Goal: Task Accomplishment & Management: Complete application form

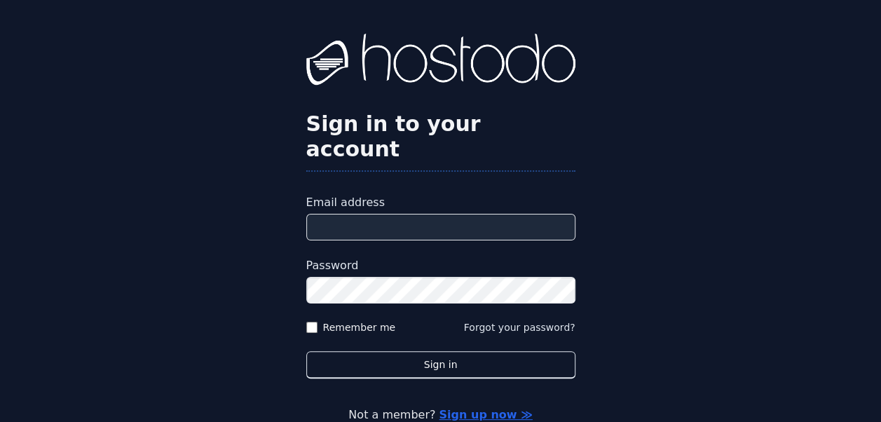
type input "**********"
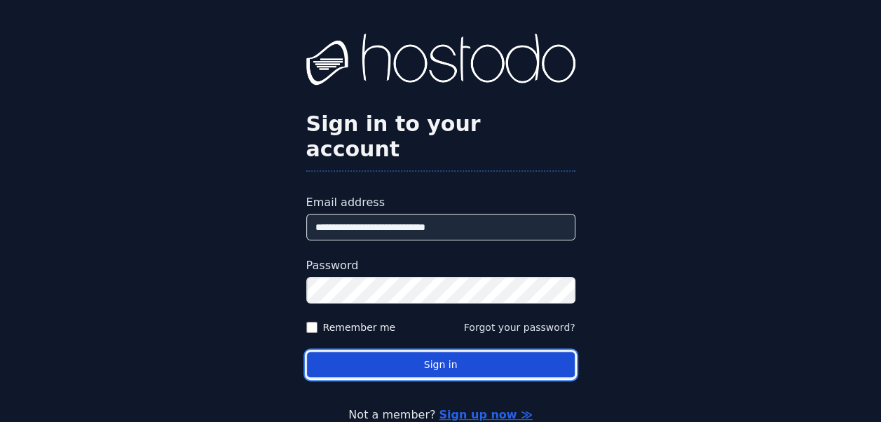
click at [415, 351] on button "Sign in" at bounding box center [440, 364] width 269 height 27
click at [446, 351] on button "Sign in" at bounding box center [440, 364] width 269 height 27
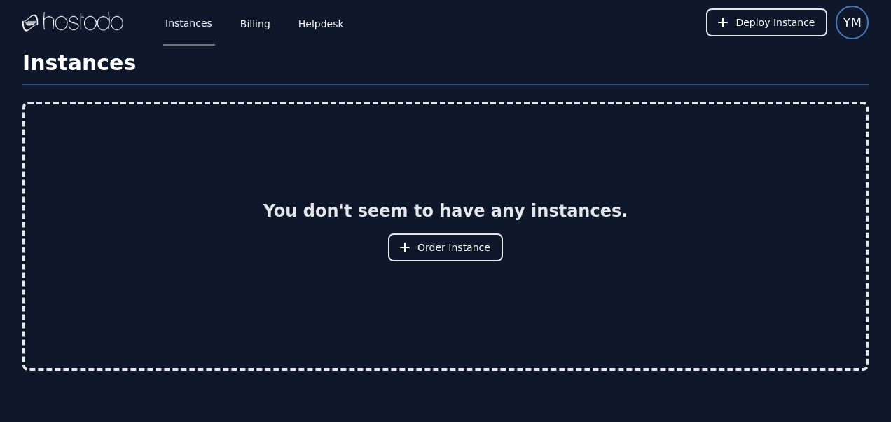
click at [853, 29] on span "YM" at bounding box center [852, 23] width 19 height 20
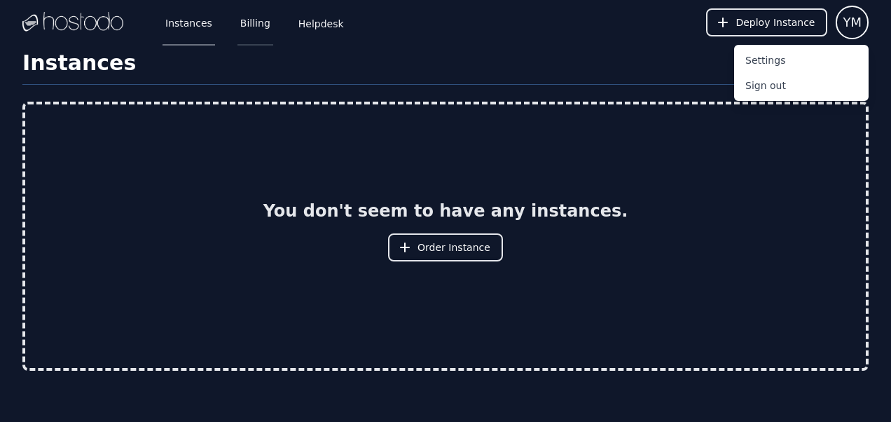
click at [248, 13] on link "Billing" at bounding box center [255, 22] width 36 height 46
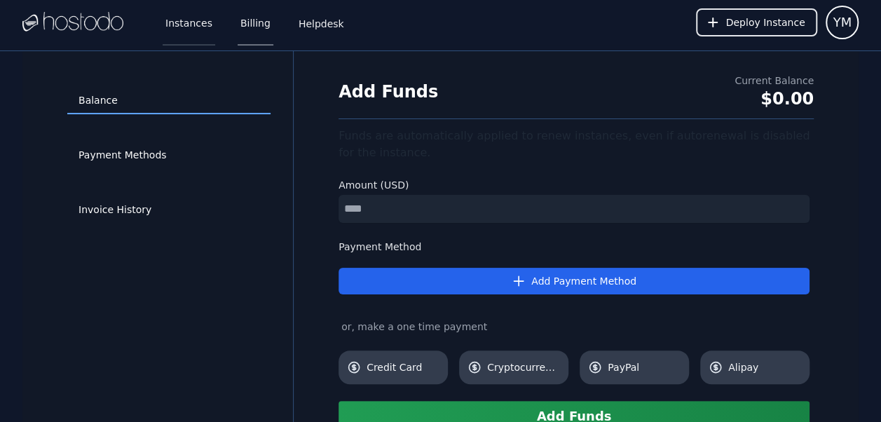
click at [184, 29] on link "Instances" at bounding box center [189, 22] width 53 height 46
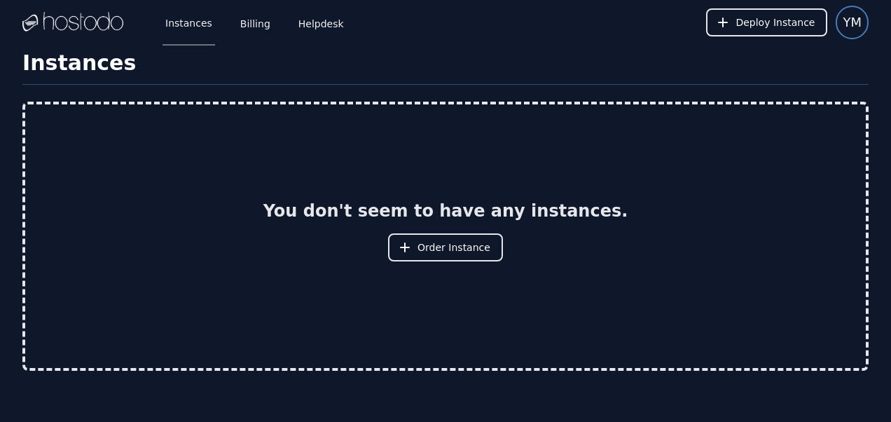
click at [855, 25] on span "YM" at bounding box center [852, 23] width 19 height 20
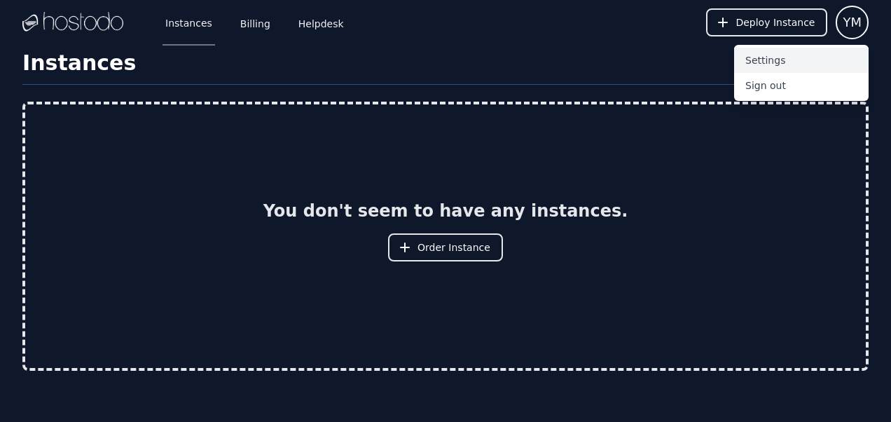
click at [773, 59] on button "Settings" at bounding box center [801, 60] width 135 height 25
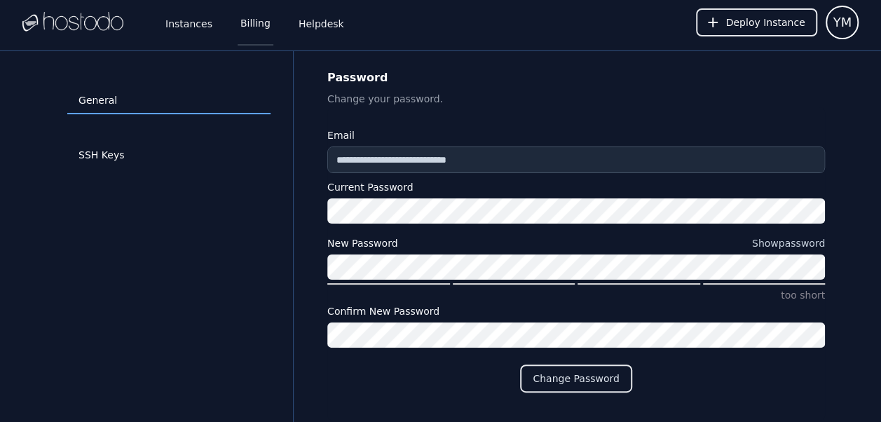
click at [252, 27] on link "Billing" at bounding box center [255, 22] width 36 height 46
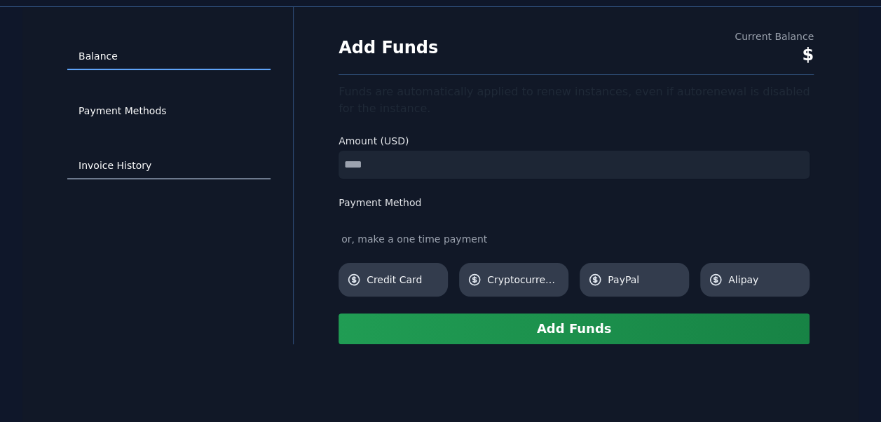
scroll to position [45, 0]
click at [137, 165] on link "Invoice History" at bounding box center [168, 165] width 203 height 27
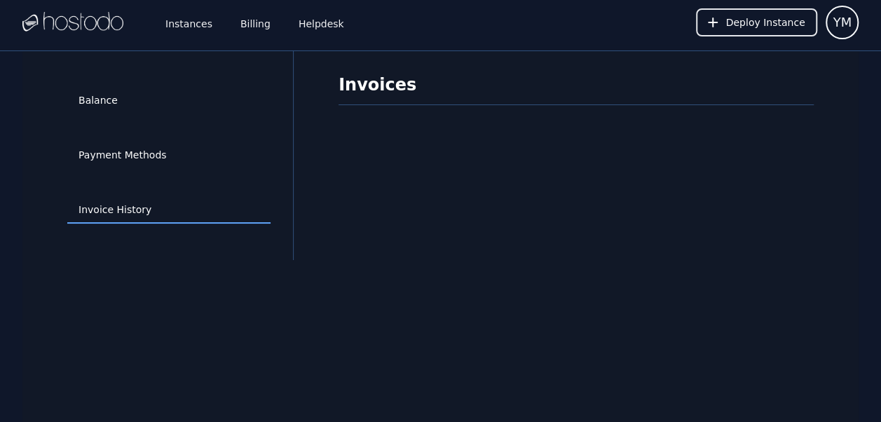
scroll to position [50, 0]
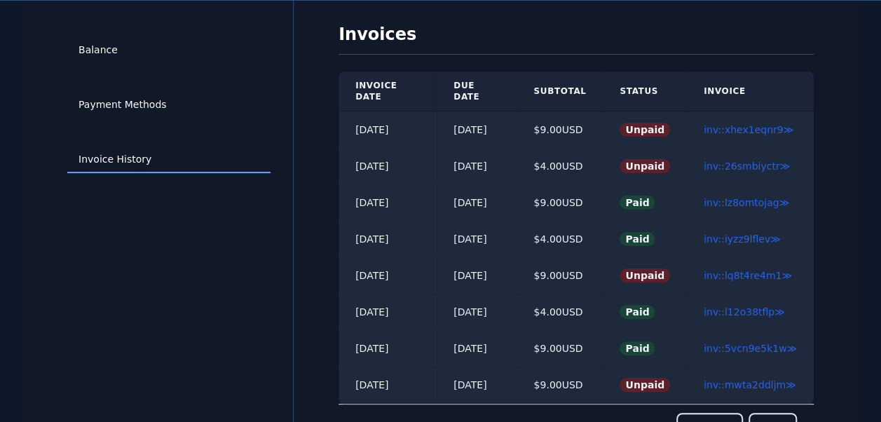
click at [175, 284] on div "Balance Payment Methods Invoice History" at bounding box center [169, 225] width 248 height 404
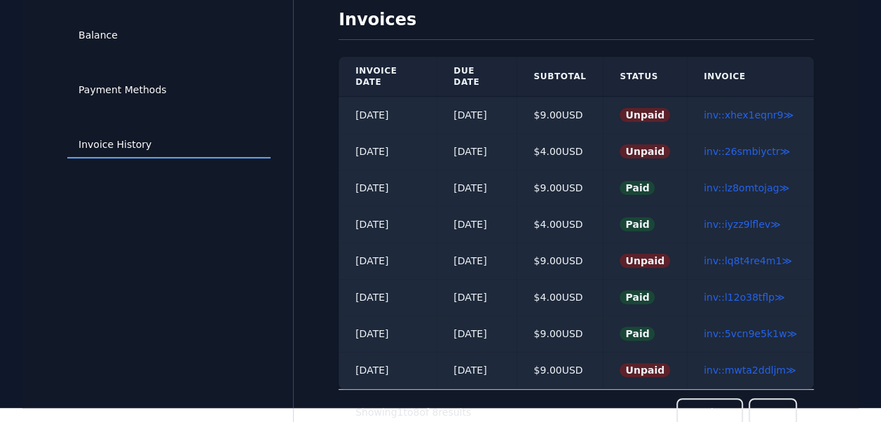
scroll to position [0, 0]
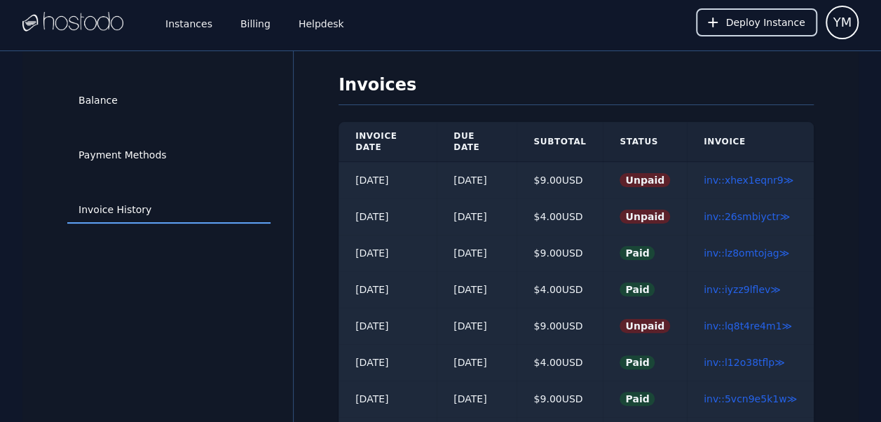
click at [764, 27] on span "Deploy Instance" at bounding box center [764, 22] width 79 height 14
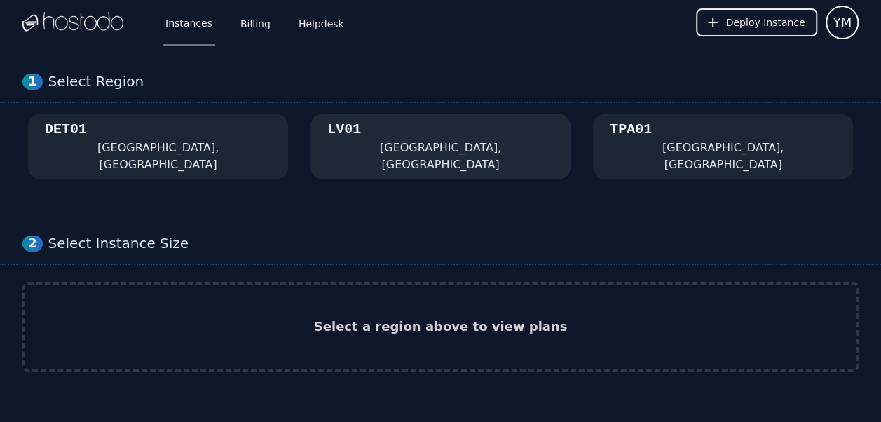
click at [411, 140] on div "LV01 Las Vegas, NV" at bounding box center [440, 146] width 226 height 53
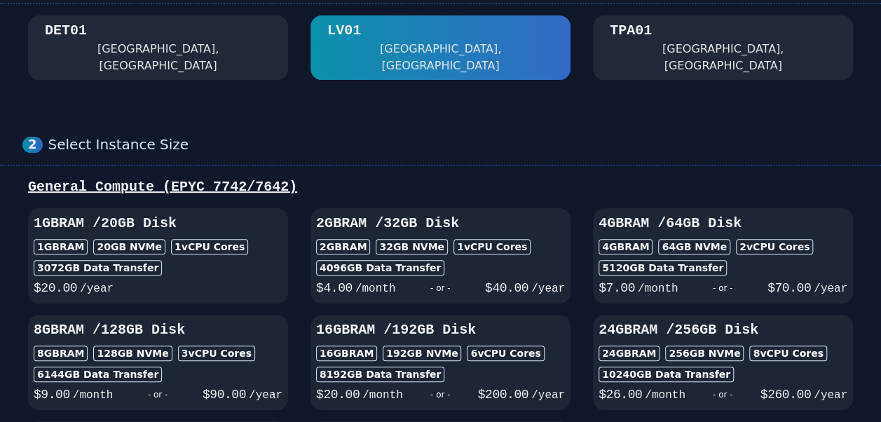
scroll to position [99, 0]
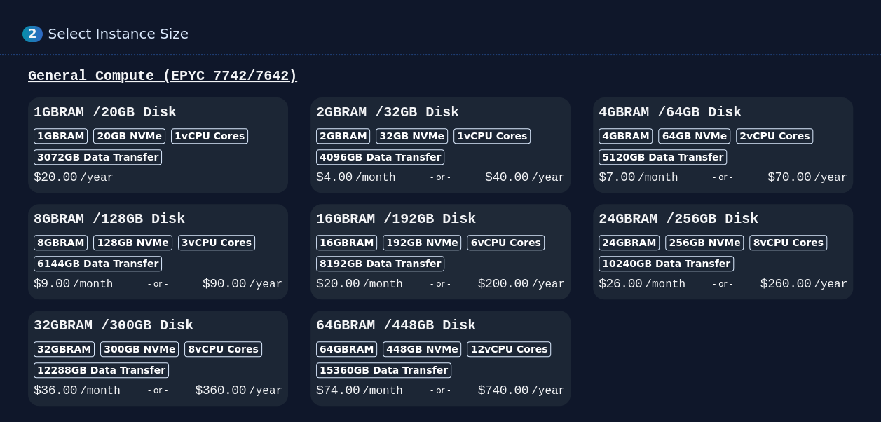
scroll to position [206, 0]
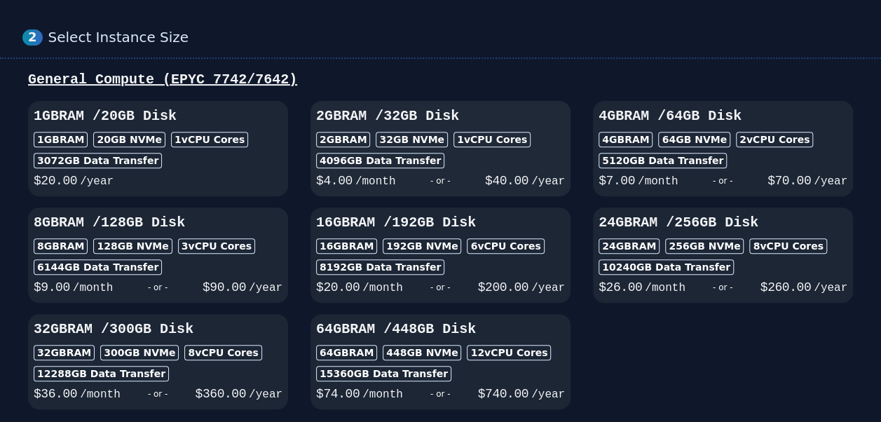
click at [356, 106] on h3 "2GB RAM / 32 GB Disk" at bounding box center [440, 116] width 249 height 20
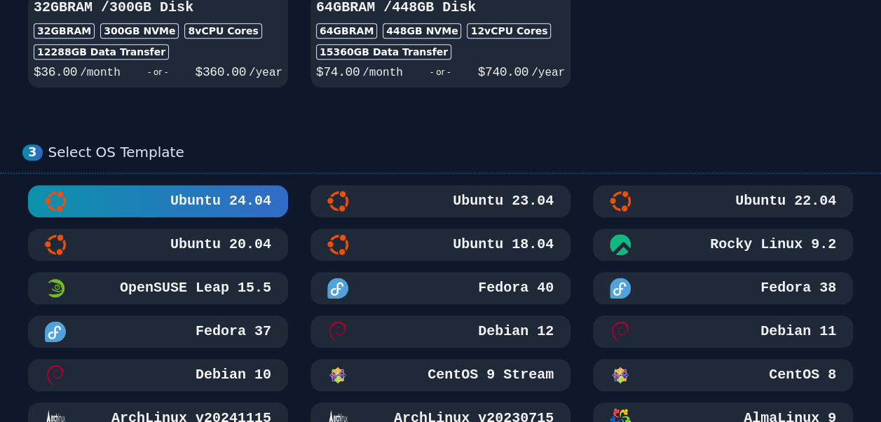
scroll to position [530, 0]
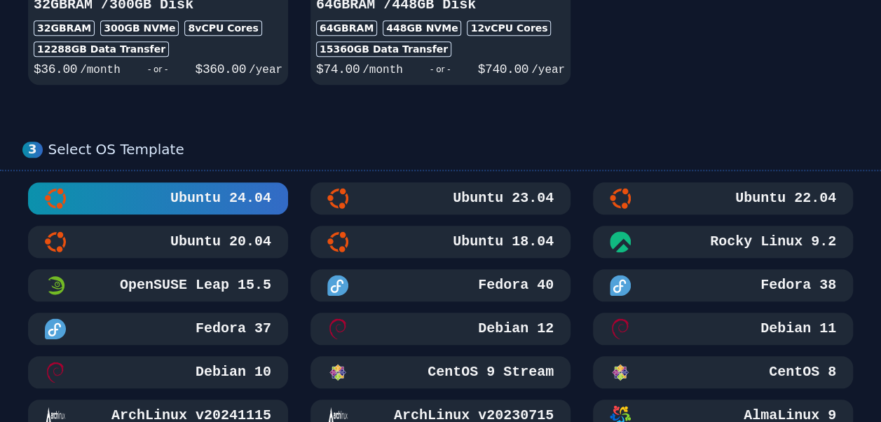
click at [730, 188] on div "Ubuntu 22.04" at bounding box center [722, 198] width 226 height 21
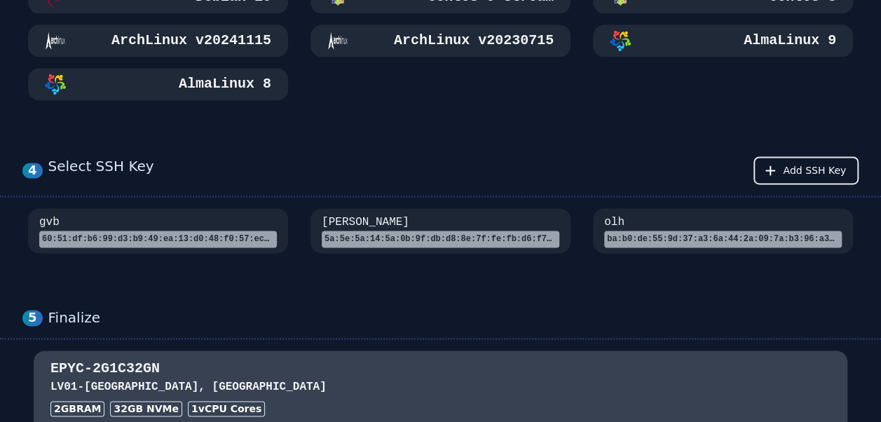
scroll to position [906, 0]
click at [807, 163] on span "Add SSH Key" at bounding box center [813, 170] width 63 height 14
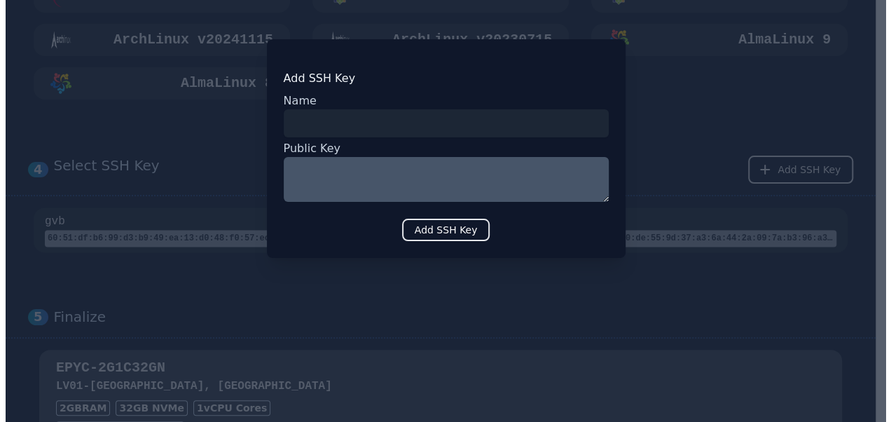
scroll to position [1443, 0]
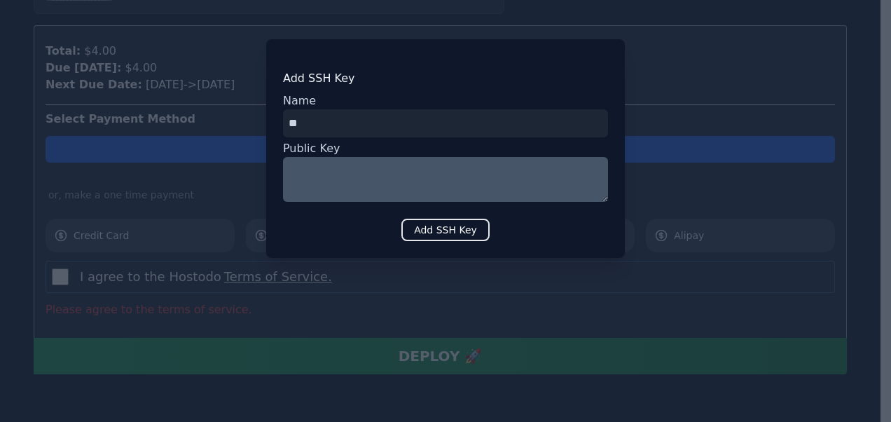
type input "**"
click at [382, 164] on textarea at bounding box center [445, 179] width 325 height 45
paste textarea "**********"
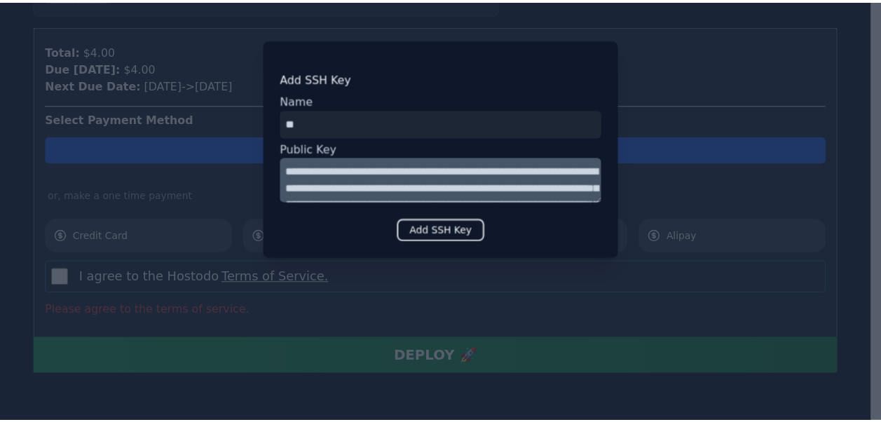
scroll to position [178, 0]
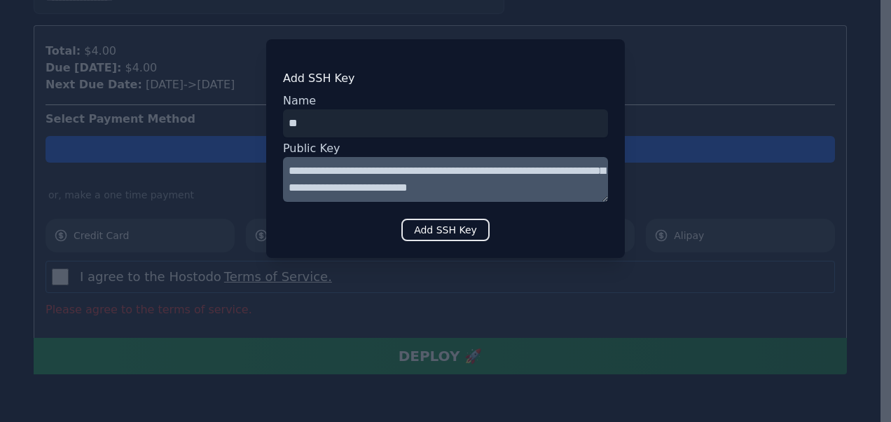
type textarea "**********"
click at [438, 233] on button "Add SSH Key" at bounding box center [445, 230] width 88 height 22
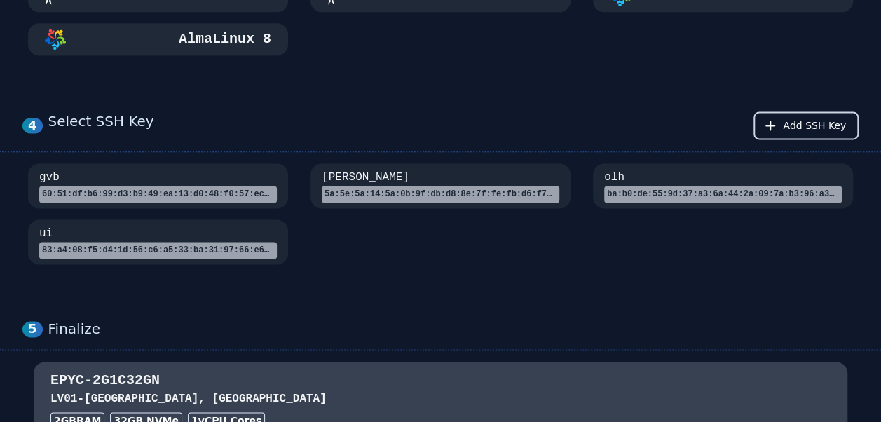
scroll to position [947, 0]
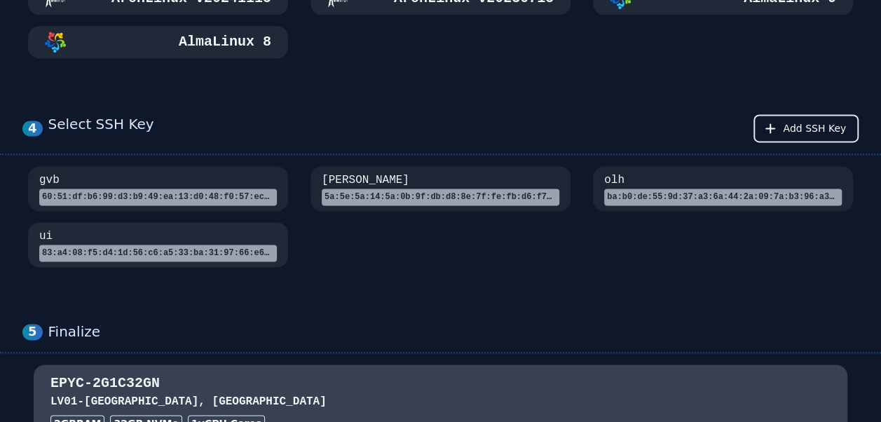
click at [182, 244] on div "83:a4:08:f5:d4:1d:56:c6:a5:33:ba:31:97:66:e6:f4" at bounding box center [157, 252] width 237 height 17
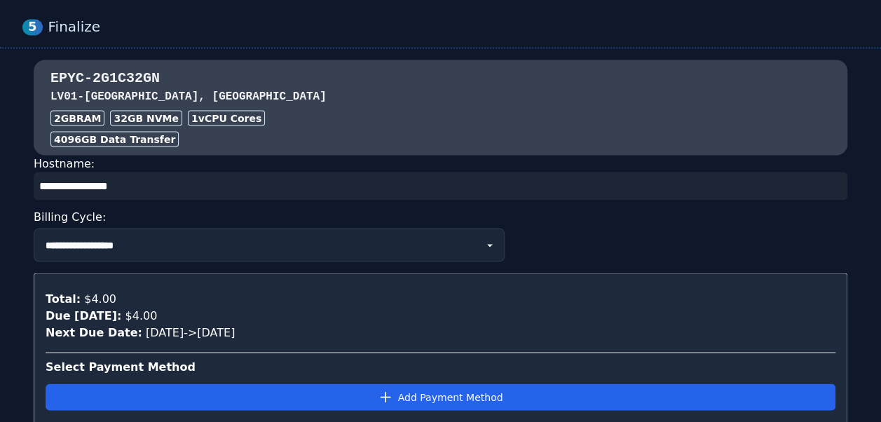
scroll to position [1257, 0]
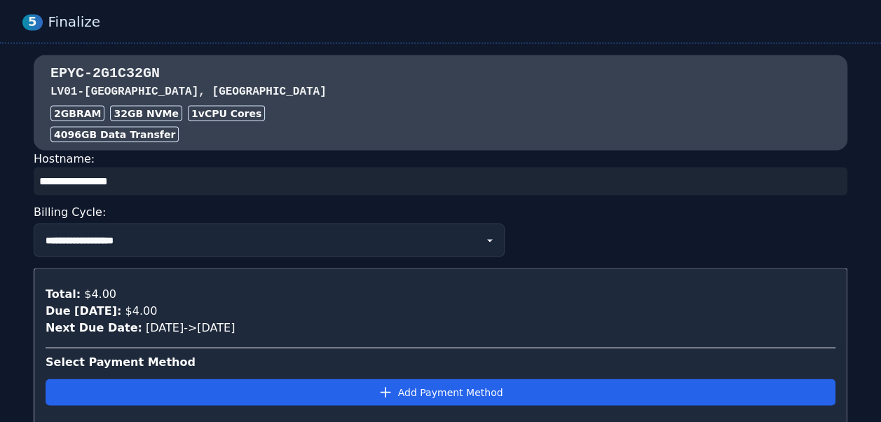
click at [172, 167] on input "input" at bounding box center [440, 181] width 813 height 28
paste input "**********"
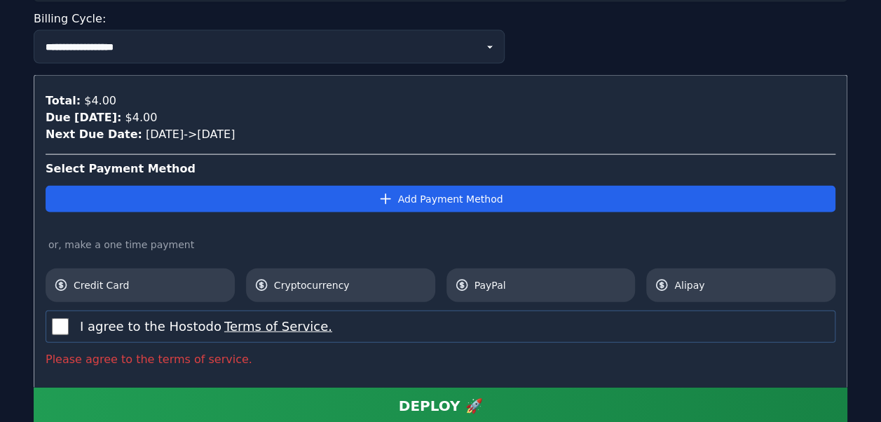
scroll to position [1450, 0]
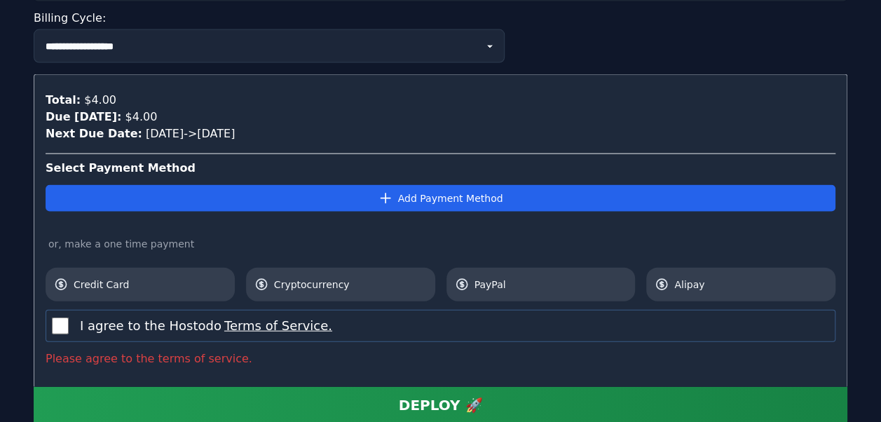
type input "**********"
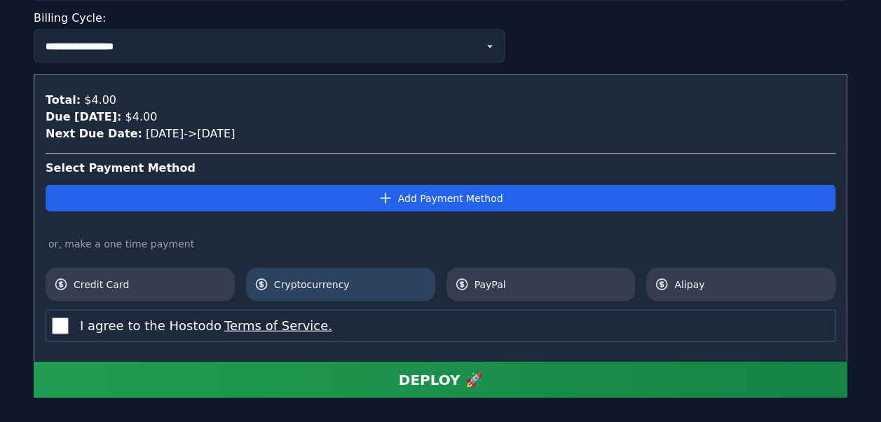
click at [333, 277] on span "Cryptocurrency" at bounding box center [350, 284] width 153 height 14
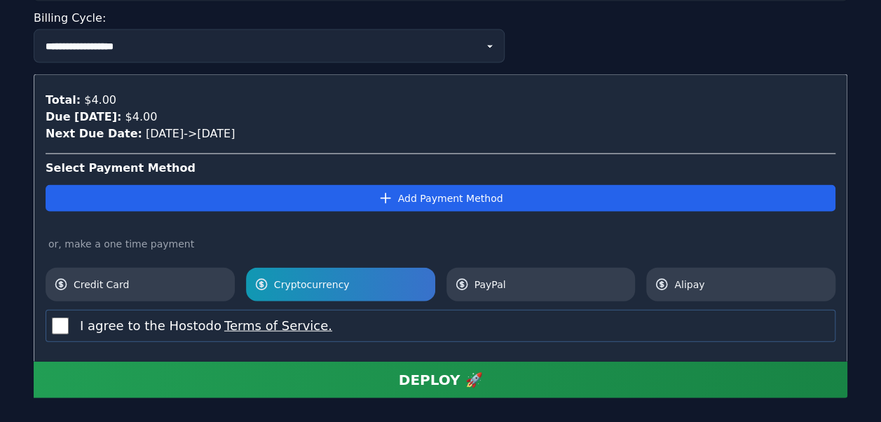
click at [423, 370] on div "DEPLOY 🚀" at bounding box center [441, 380] width 84 height 20
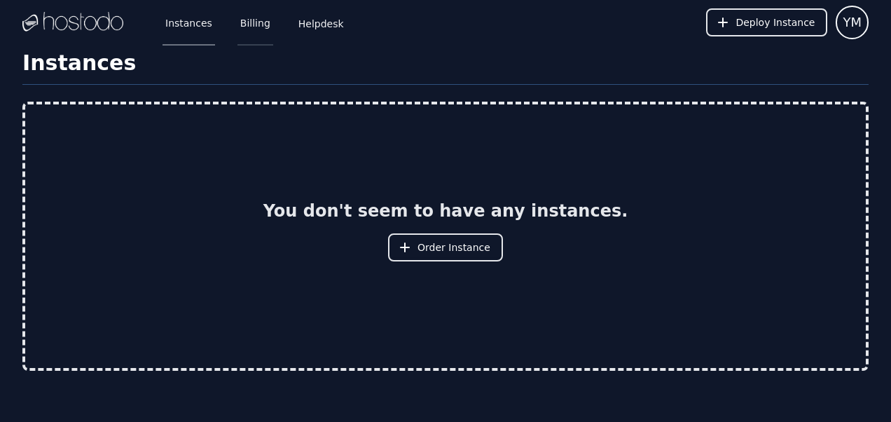
click at [246, 28] on link "Billing" at bounding box center [255, 22] width 36 height 46
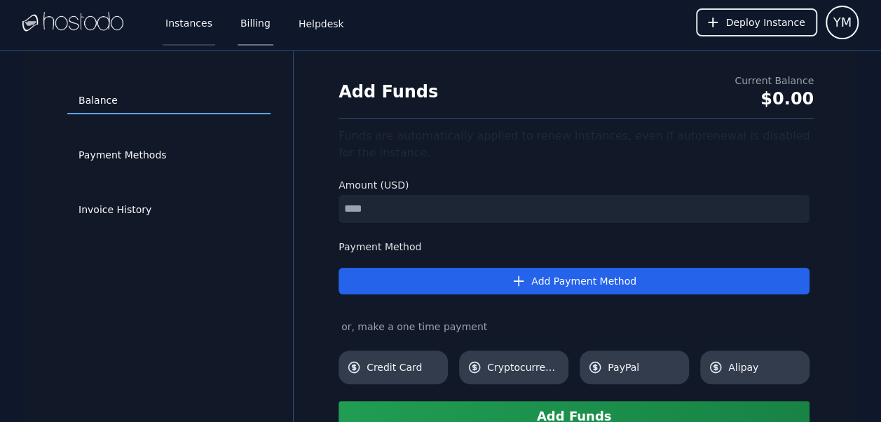
click at [178, 25] on link "Instances" at bounding box center [189, 22] width 53 height 46
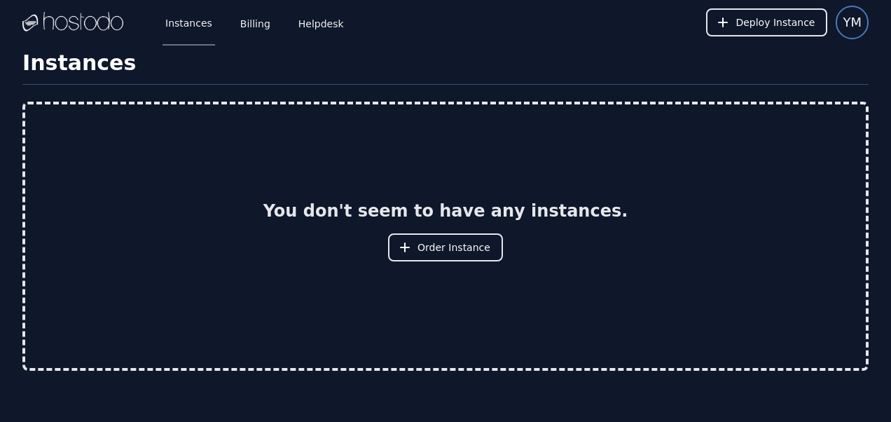
click at [850, 22] on span "YM" at bounding box center [852, 23] width 19 height 20
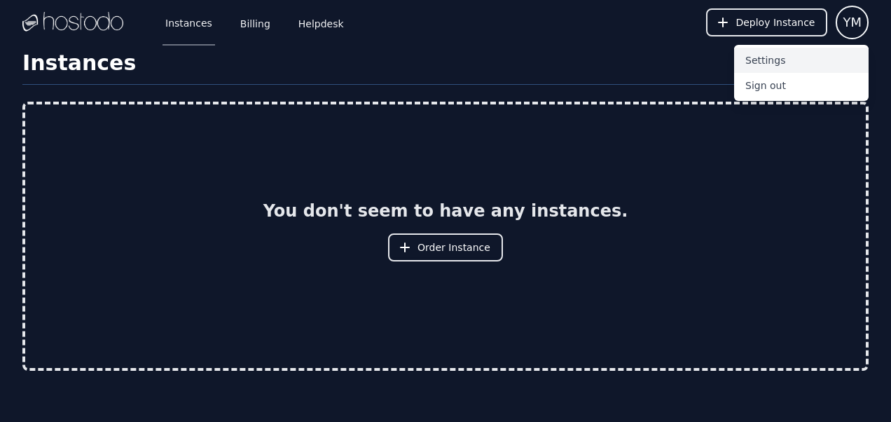
click at [771, 64] on button "Settings" at bounding box center [801, 60] width 135 height 25
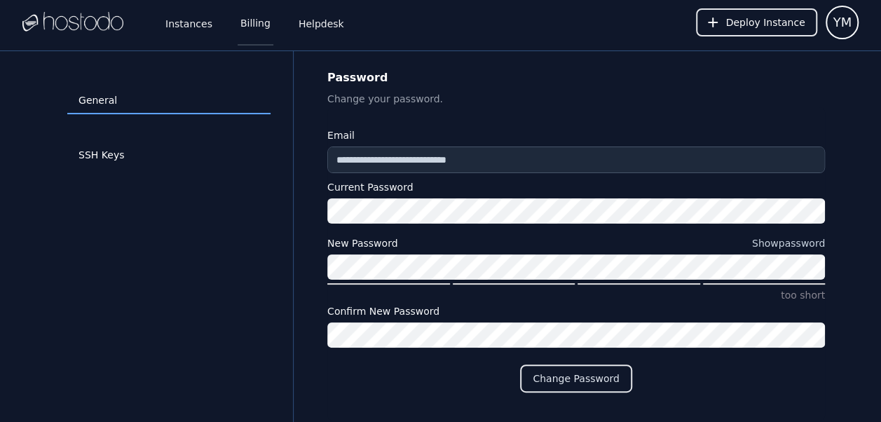
click at [240, 27] on link "Billing" at bounding box center [255, 22] width 36 height 46
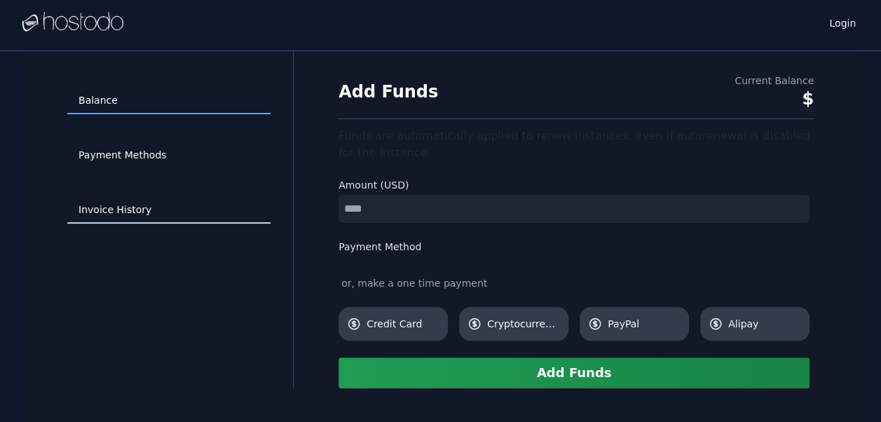
click at [132, 213] on link "Invoice History" at bounding box center [168, 210] width 203 height 27
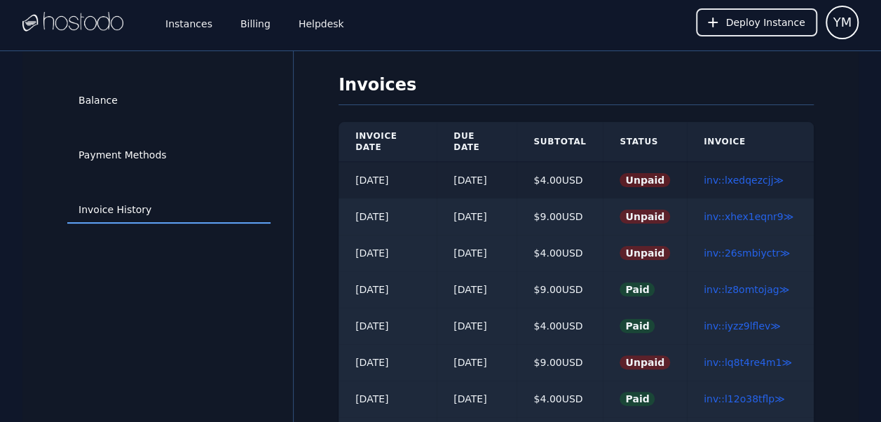
click at [421, 170] on td "08/11/2025" at bounding box center [387, 180] width 98 height 37
click at [186, 33] on link "Instances" at bounding box center [189, 22] width 53 height 46
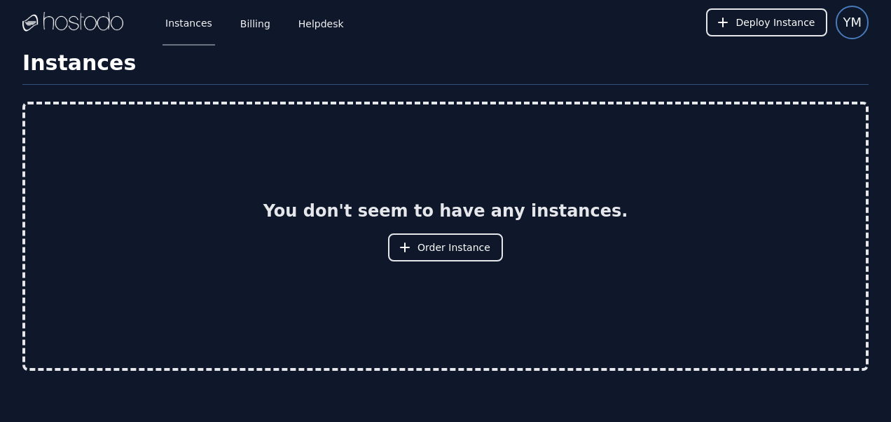
click at [852, 30] on span "YM" at bounding box center [852, 23] width 19 height 20
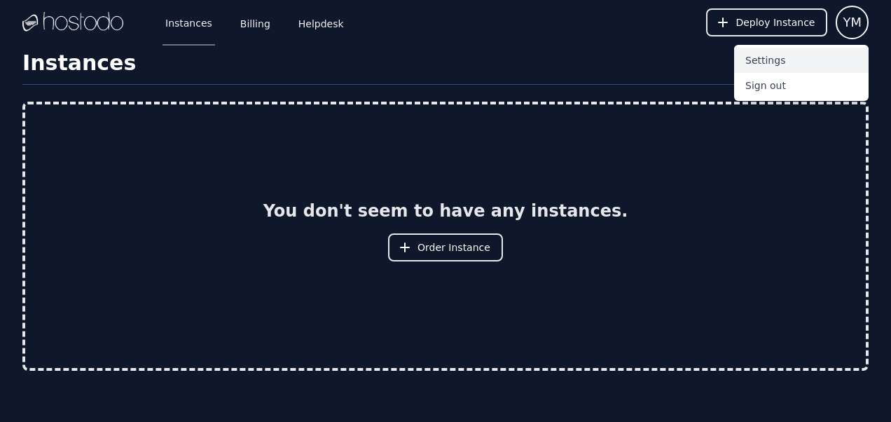
click at [765, 62] on button "Settings" at bounding box center [801, 60] width 135 height 25
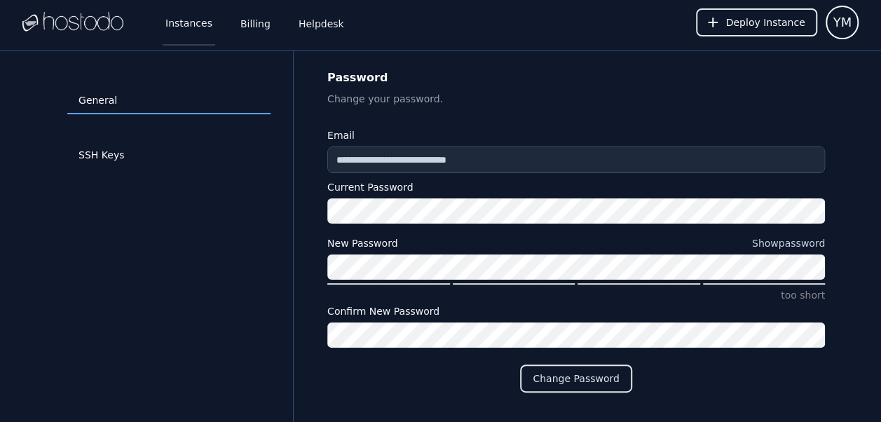
click at [192, 29] on link "Instances" at bounding box center [189, 22] width 53 height 46
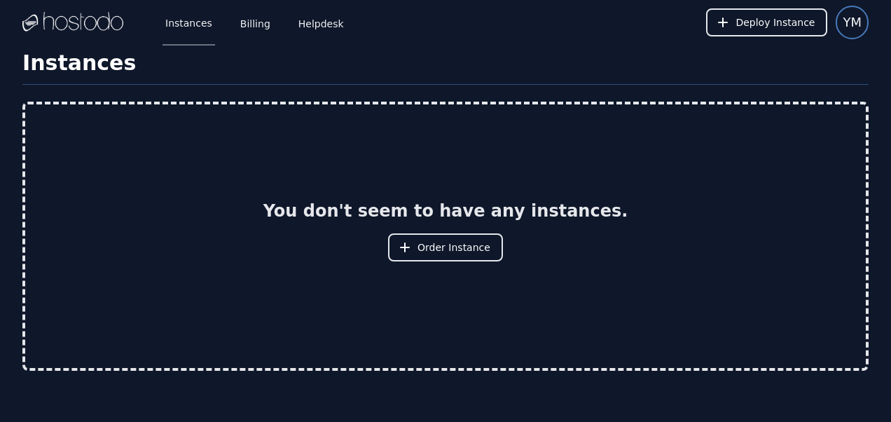
click at [848, 18] on span "YM" at bounding box center [852, 23] width 19 height 20
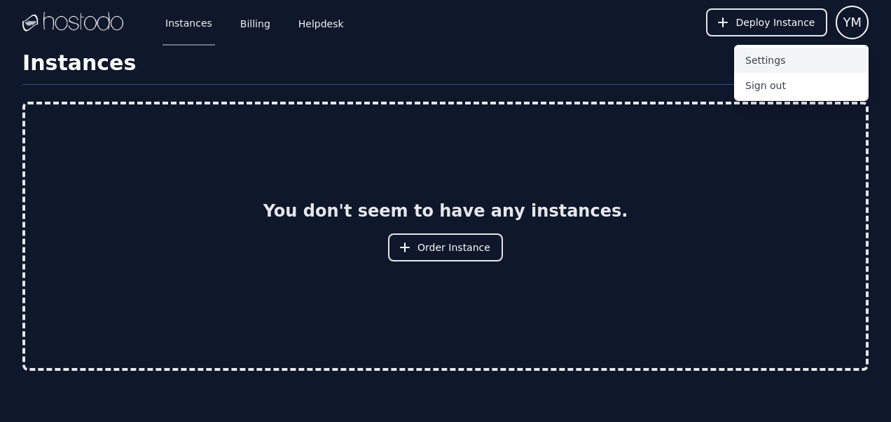
click at [773, 58] on button "Settings" at bounding box center [801, 60] width 135 height 25
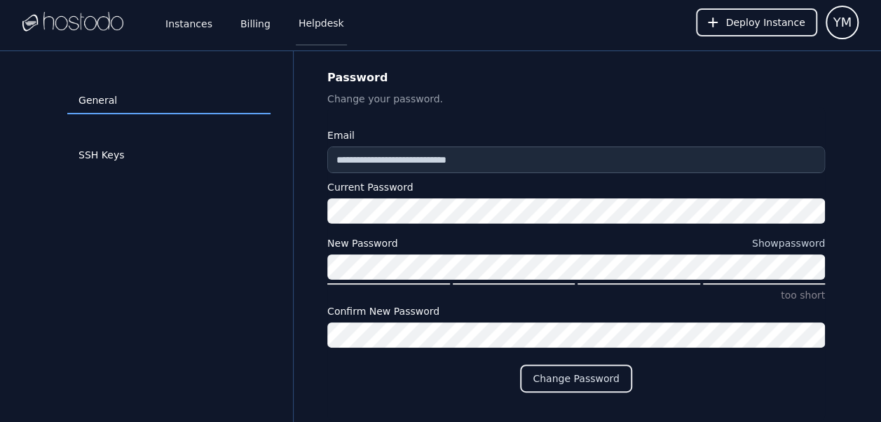
click at [296, 36] on link "Helpdesk" at bounding box center [321, 22] width 51 height 46
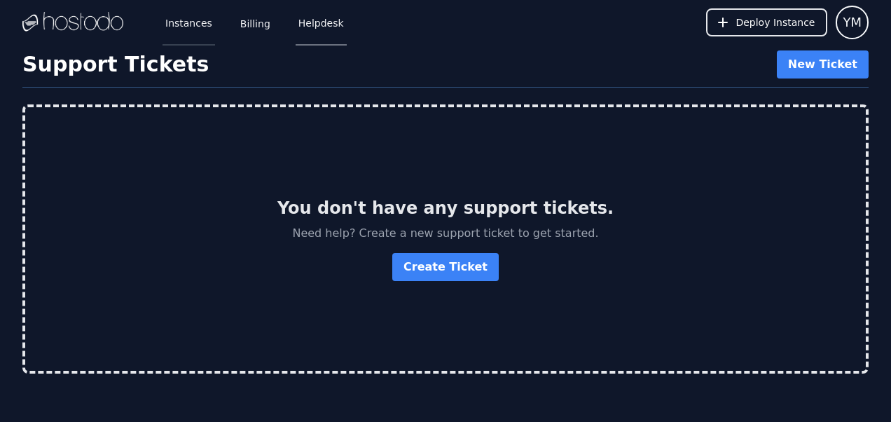
click at [193, 25] on link "Instances" at bounding box center [189, 22] width 53 height 46
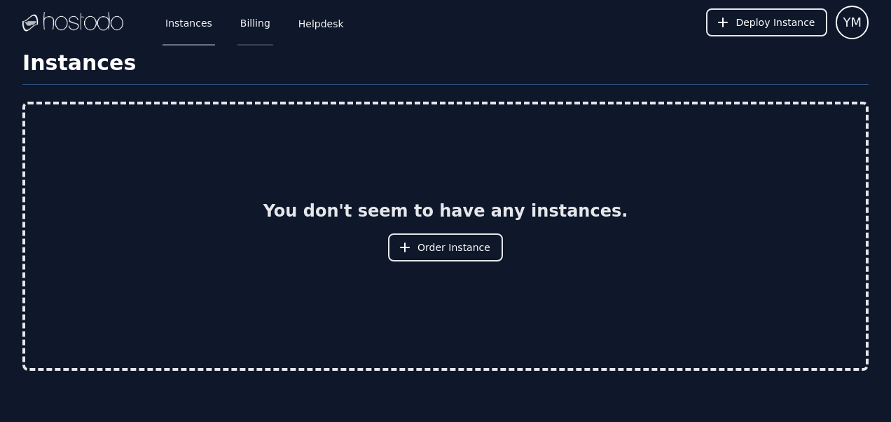
click at [253, 35] on link "Billing" at bounding box center [255, 22] width 36 height 46
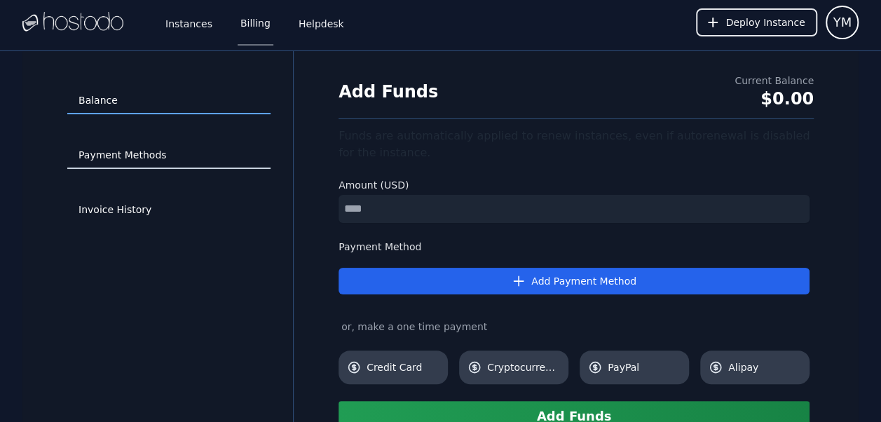
click at [123, 158] on link "Payment Methods" at bounding box center [168, 155] width 203 height 27
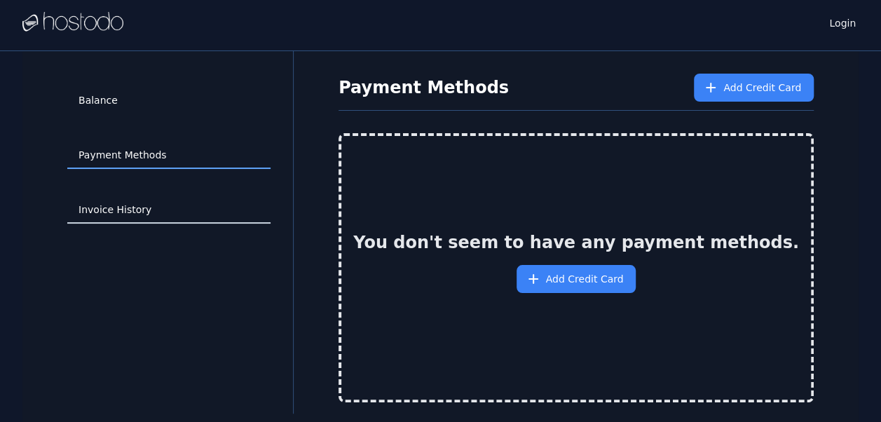
click at [121, 209] on link "Invoice History" at bounding box center [168, 210] width 203 height 27
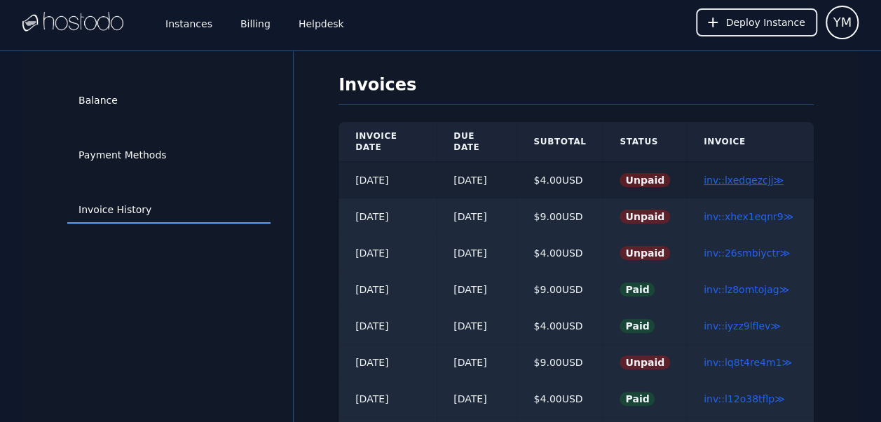
click at [742, 174] on link "inv::lxedqezcjj ≫" at bounding box center [743, 179] width 80 height 11
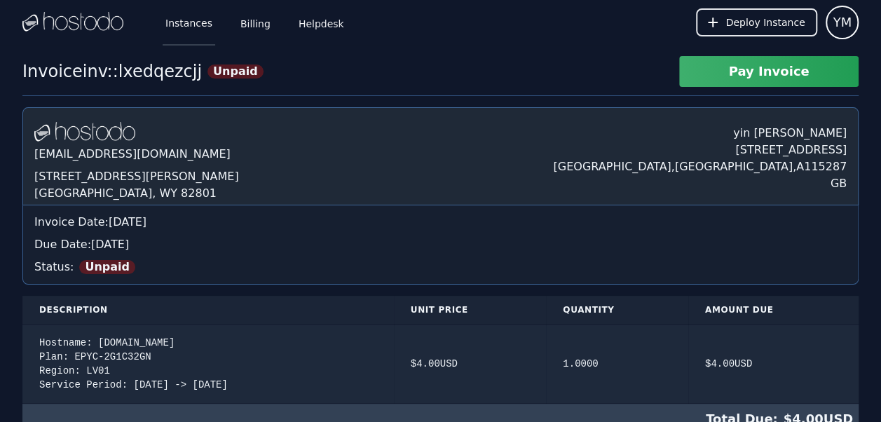
click at [196, 32] on link "Instances" at bounding box center [189, 22] width 53 height 46
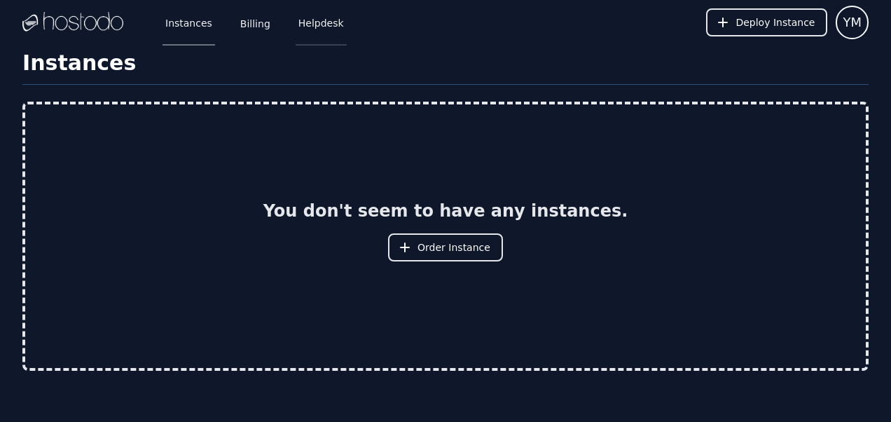
click at [313, 25] on link "Helpdesk" at bounding box center [321, 22] width 51 height 46
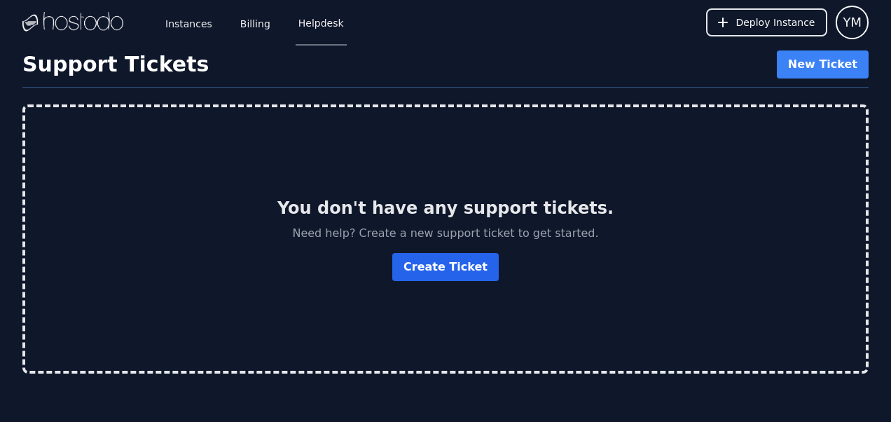
click at [437, 271] on button "Create Ticket" at bounding box center [445, 267] width 106 height 28
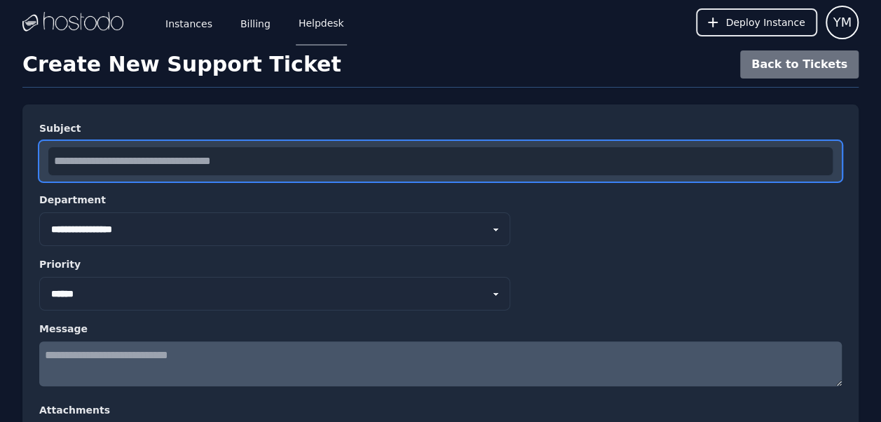
click at [289, 157] on input "text" at bounding box center [440, 161] width 784 height 28
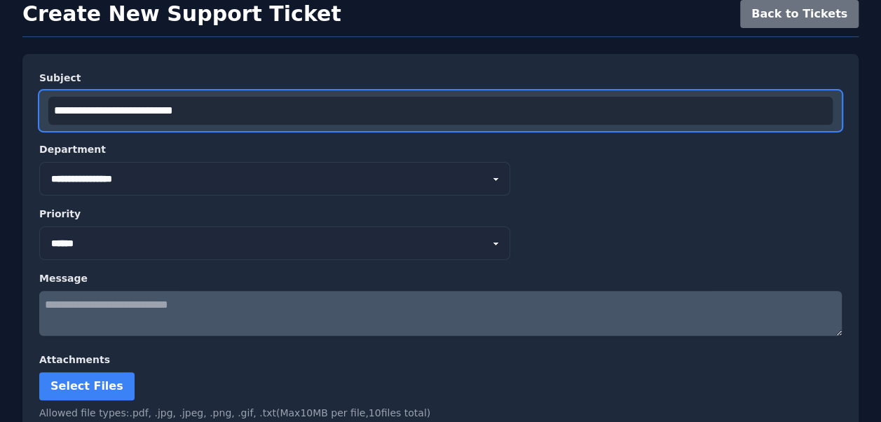
scroll to position [51, 0]
type input "**********"
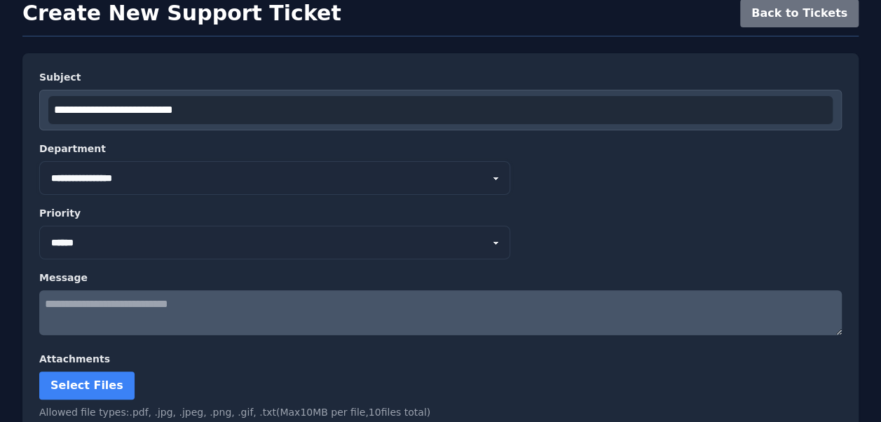
click at [221, 177] on select "**********" at bounding box center [274, 178] width 471 height 34
select select "*"
click at [39, 161] on select "**********" at bounding box center [274, 178] width 471 height 34
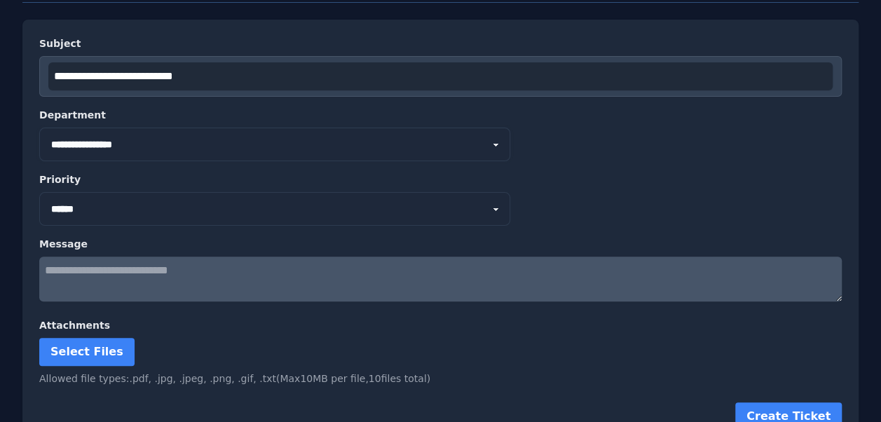
scroll to position [87, 0]
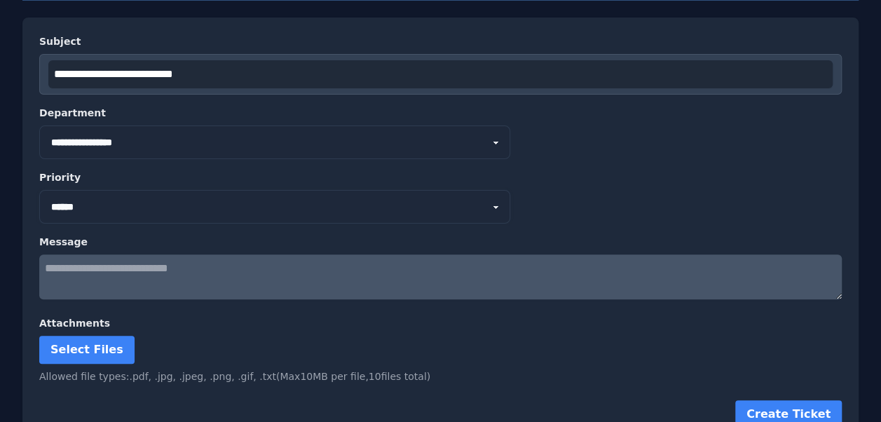
click at [144, 206] on select "*** ****** **** ********" at bounding box center [274, 207] width 471 height 34
select select "****"
click at [39, 190] on select "*** ****** **** ********" at bounding box center [274, 207] width 471 height 34
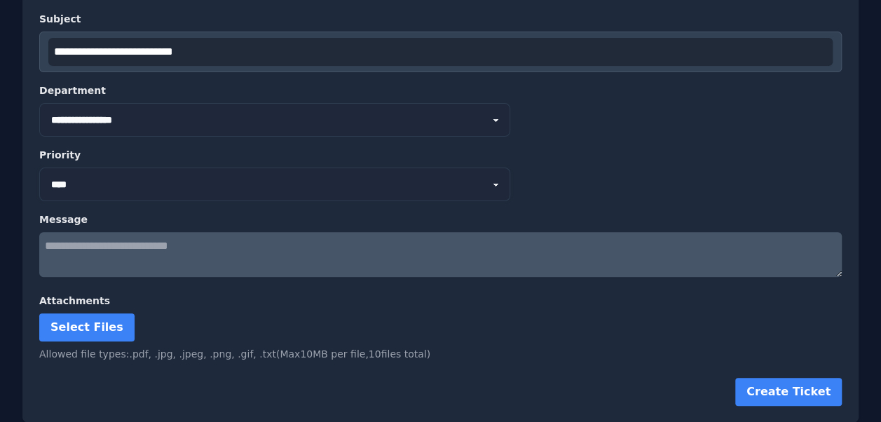
scroll to position [0, 0]
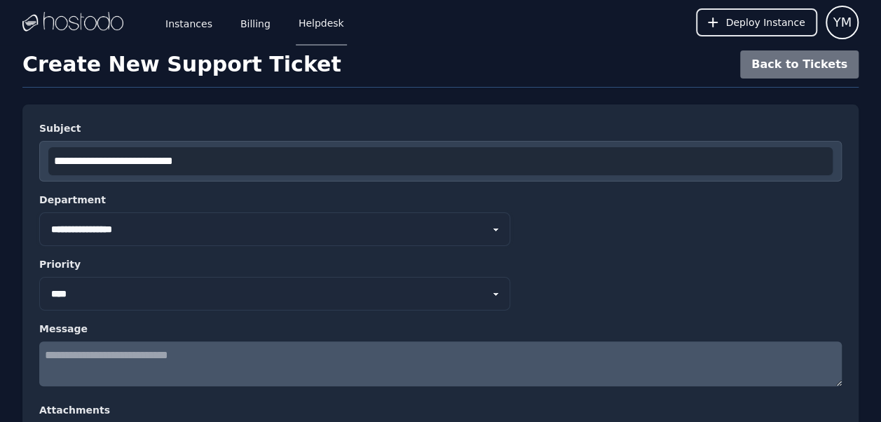
click at [498, 232] on select "**********" at bounding box center [274, 229] width 471 height 34
click at [39, 212] on select "**********" at bounding box center [274, 229] width 471 height 34
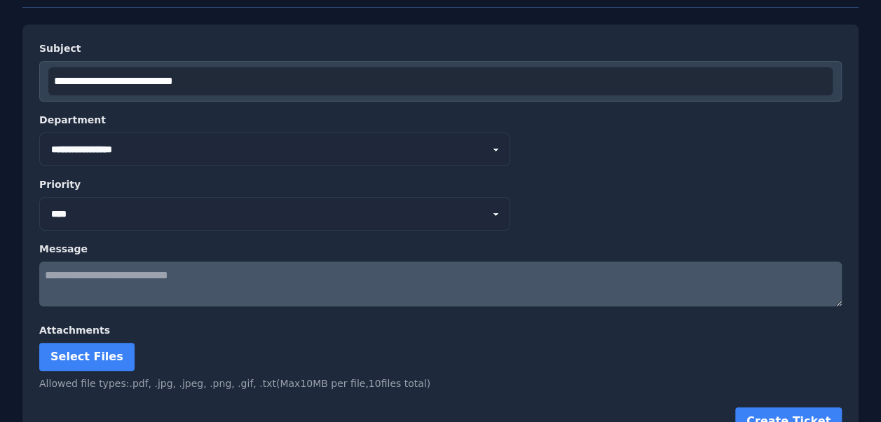
scroll to position [109, 0]
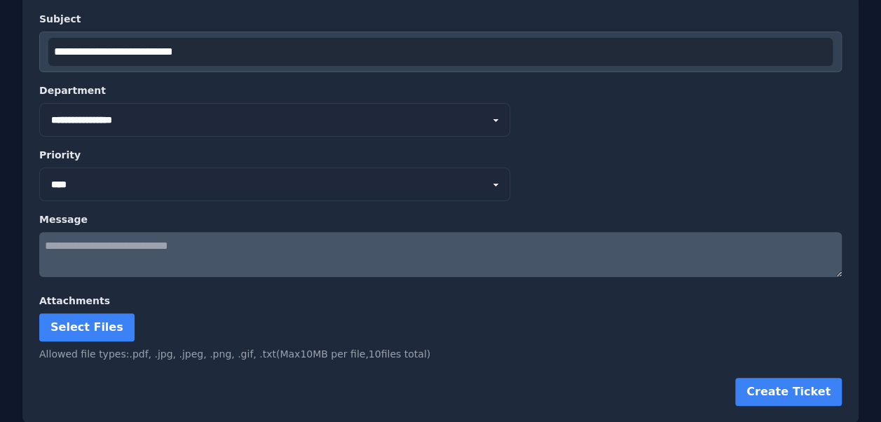
click at [139, 256] on textarea at bounding box center [440, 254] width 802 height 45
type textarea "*"
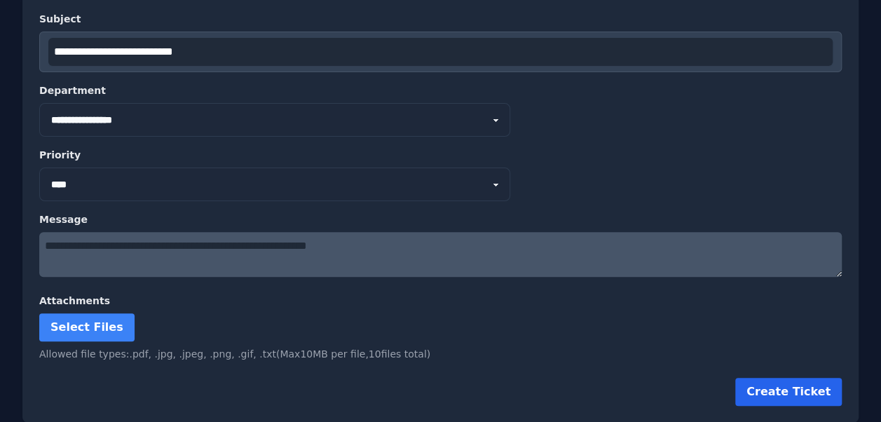
type textarea "**********"
click at [786, 385] on button "Create Ticket" at bounding box center [788, 392] width 106 height 28
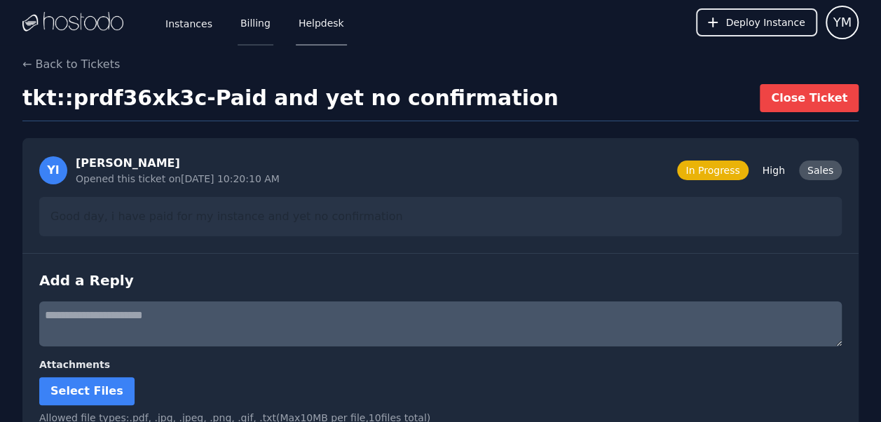
click at [249, 29] on link "Billing" at bounding box center [255, 22] width 36 height 46
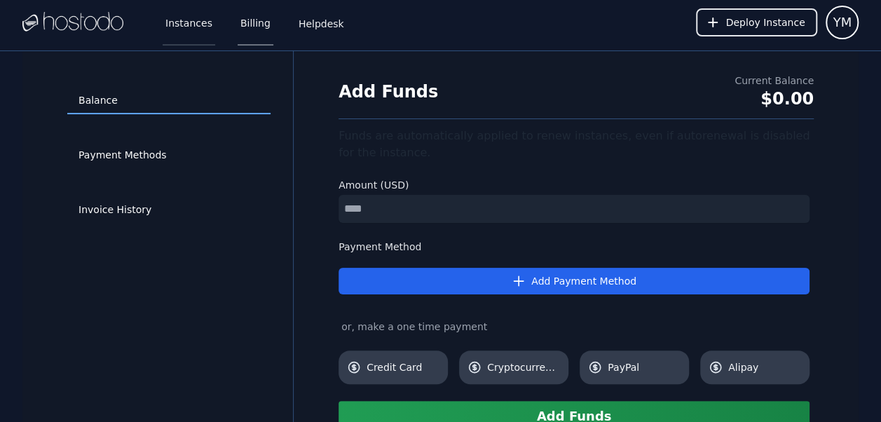
click at [193, 21] on link "Instances" at bounding box center [189, 22] width 53 height 46
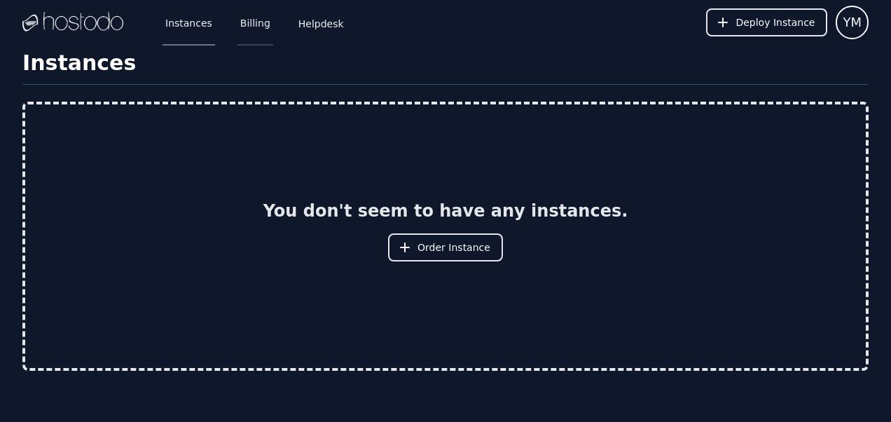
click at [244, 25] on link "Billing" at bounding box center [255, 22] width 36 height 46
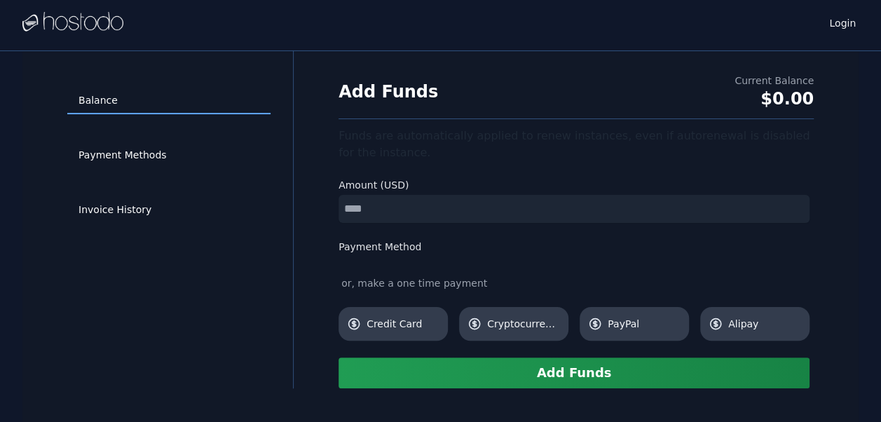
click at [112, 207] on link "Invoice History" at bounding box center [168, 210] width 203 height 27
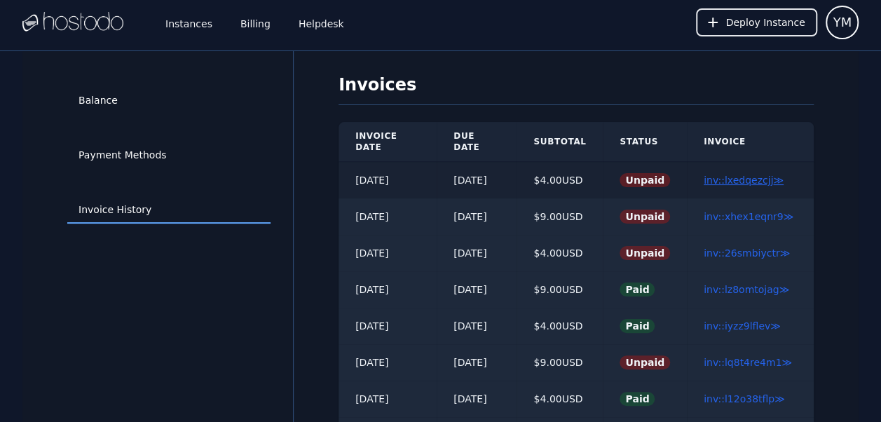
click at [724, 174] on link "inv::lxedqezcjj ≫" at bounding box center [743, 179] width 80 height 11
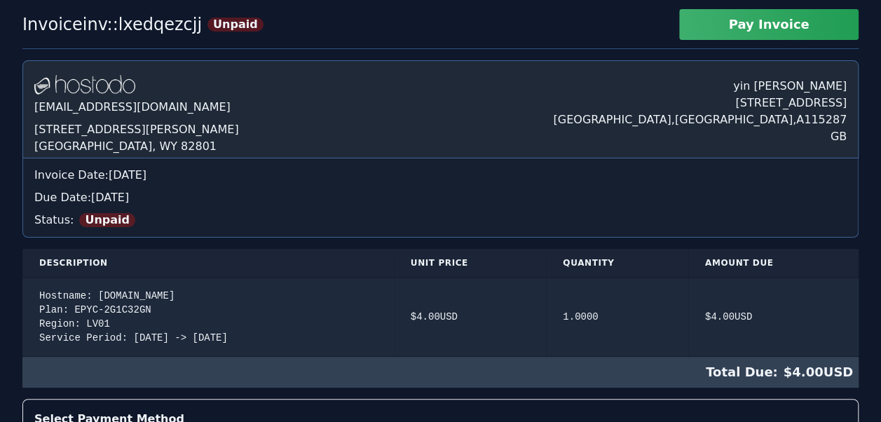
scroll to position [50, 0]
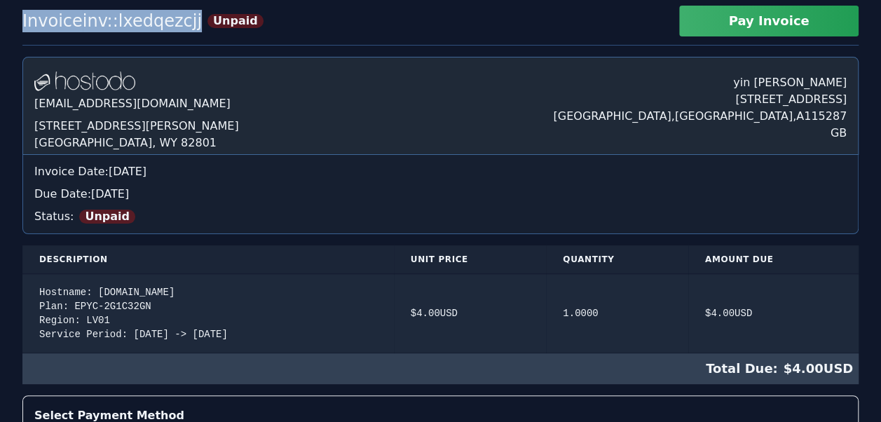
drag, startPoint x: 181, startPoint y: 25, endPoint x: 18, endPoint y: 33, distance: 162.7
click at [18, 33] on div "Invoice inv::lxedqezcjj Unpaid Pay Invoice [DOMAIN_NAME] [EMAIL_ADDRESS][DOMAIN…" at bounding box center [440, 398] width 881 height 785
copy div "Invoice inv::lxedqezcjj"
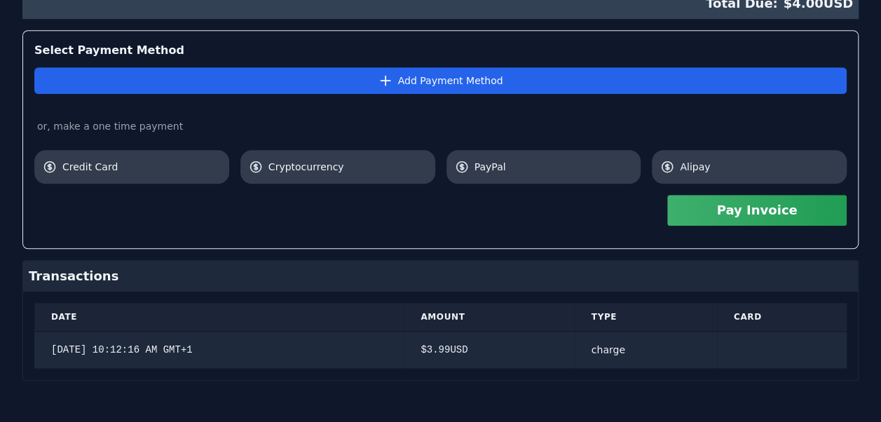
scroll to position [0, 0]
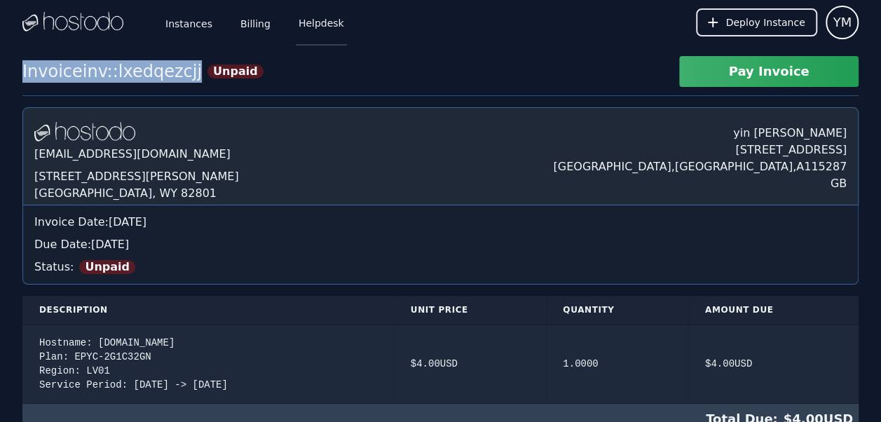
click at [305, 20] on link "Helpdesk" at bounding box center [321, 22] width 51 height 46
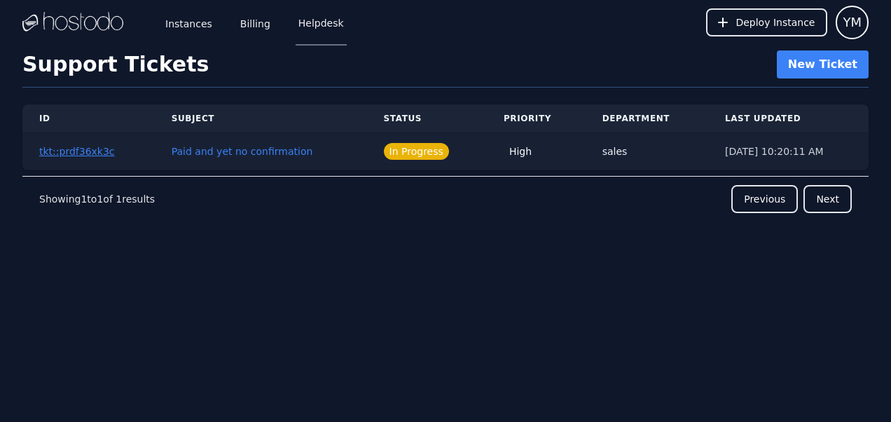
click at [82, 150] on button "tkt::prdf36xk3c" at bounding box center [77, 151] width 76 height 14
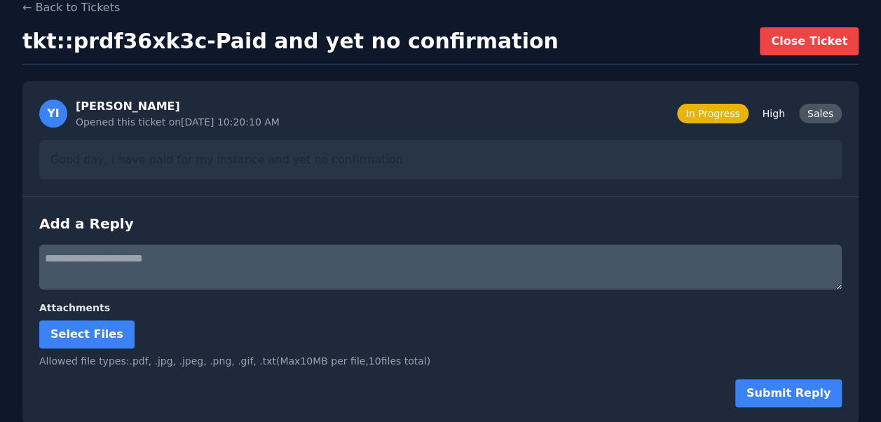
scroll to position [58, 0]
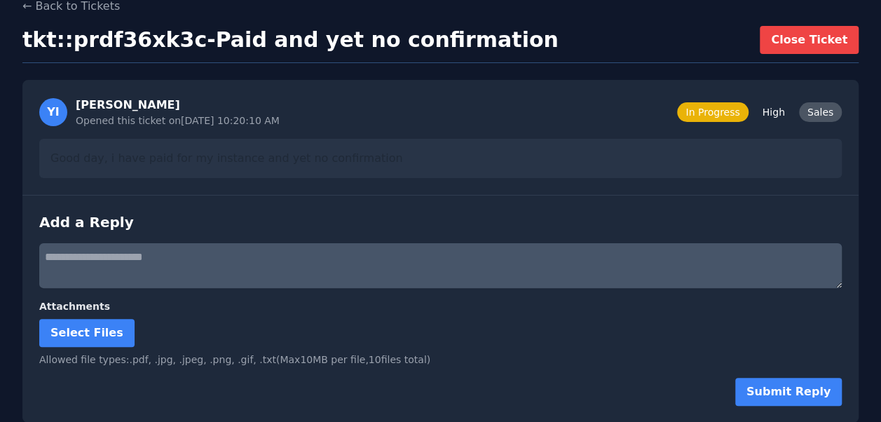
click at [119, 268] on textarea at bounding box center [440, 265] width 802 height 45
paste textarea "**********"
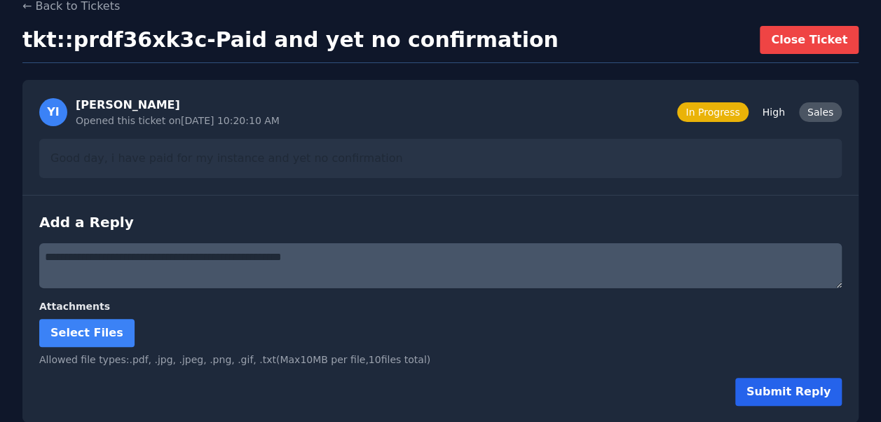
type textarea "**********"
click at [769, 392] on button "Submit Reply" at bounding box center [788, 392] width 106 height 28
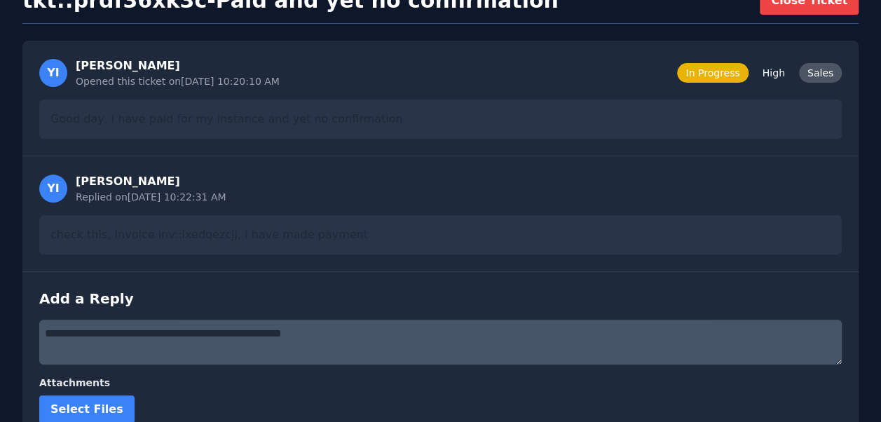
scroll to position [0, 0]
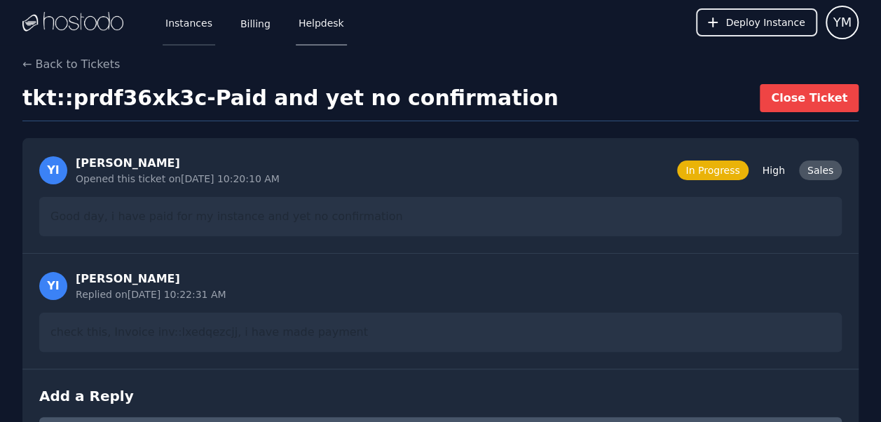
click at [191, 25] on link "Instances" at bounding box center [189, 22] width 53 height 46
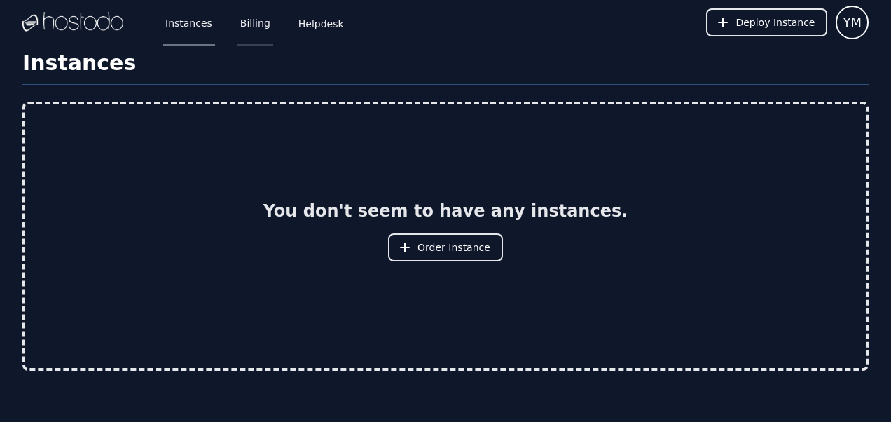
click at [251, 25] on link "Billing" at bounding box center [255, 22] width 36 height 46
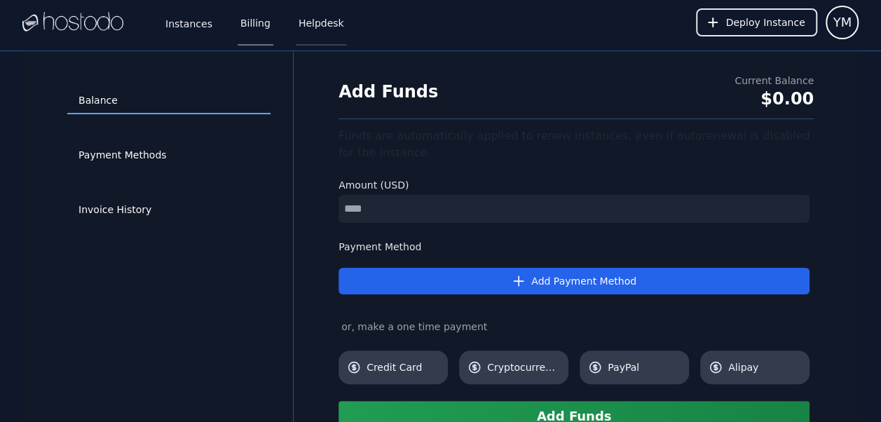
click at [316, 21] on link "Helpdesk" at bounding box center [321, 22] width 51 height 46
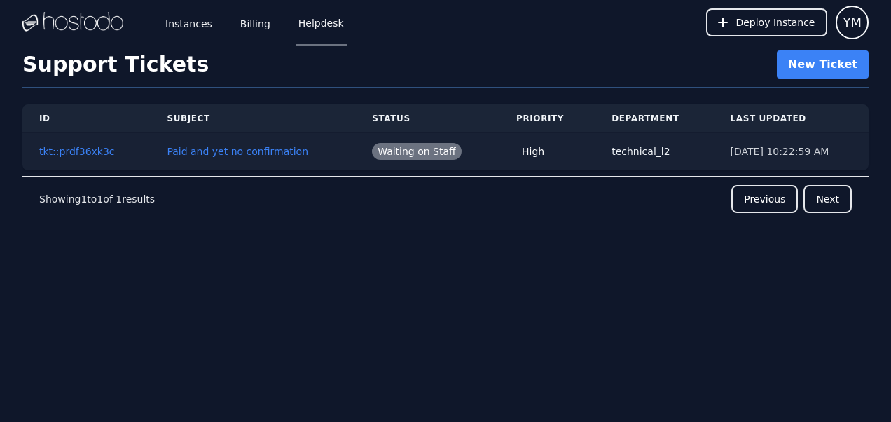
click at [83, 153] on button "tkt::prdf36xk3c" at bounding box center [77, 151] width 76 height 14
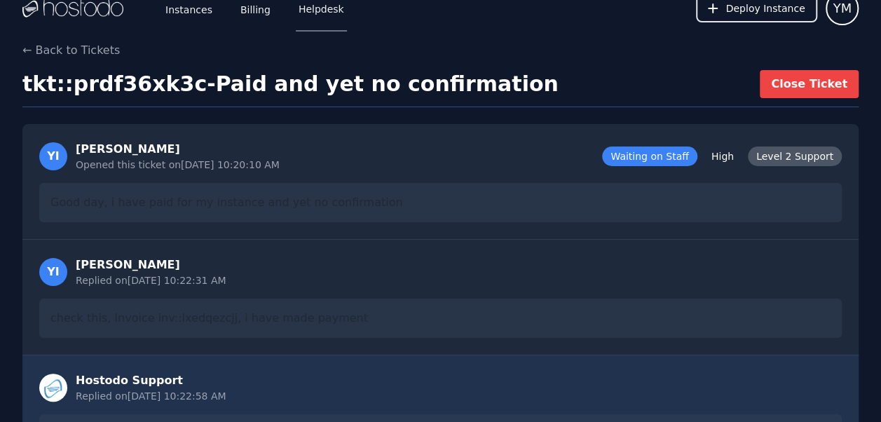
scroll to position [13, 0]
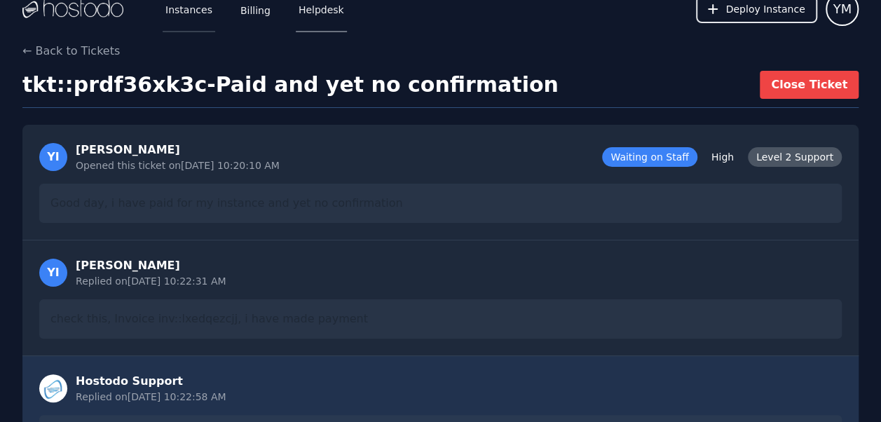
click at [191, 4] on link "Instances" at bounding box center [189, 9] width 53 height 46
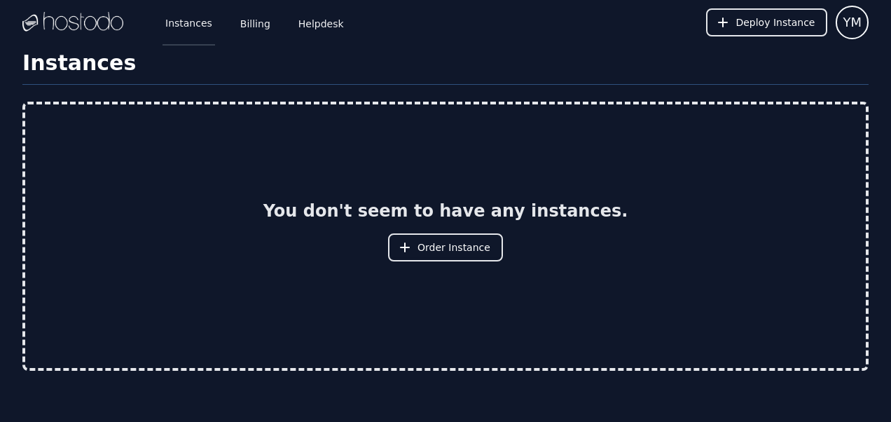
click at [186, 32] on link "Instances" at bounding box center [189, 22] width 53 height 46
click at [186, 36] on link "Instances" at bounding box center [189, 22] width 53 height 46
click at [320, 32] on link "Helpdesk" at bounding box center [321, 22] width 51 height 46
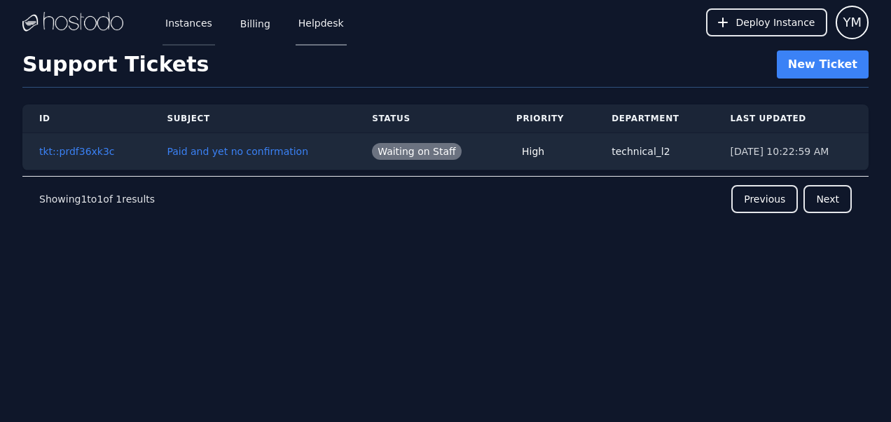
click at [193, 21] on link "Instances" at bounding box center [189, 22] width 53 height 46
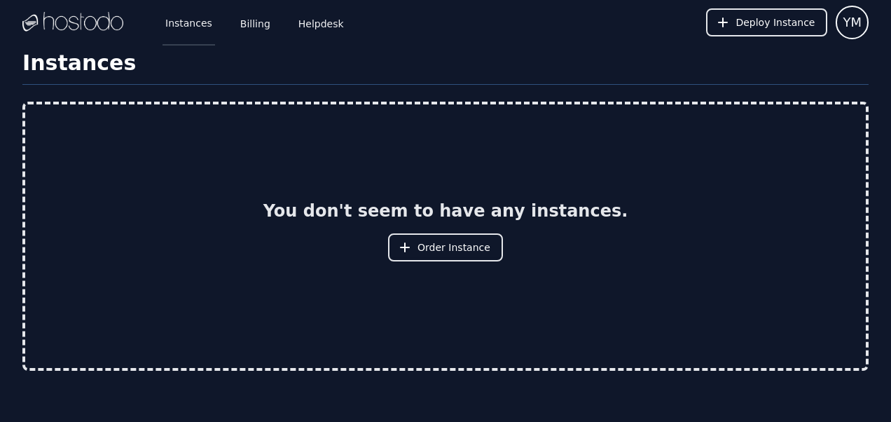
click at [184, 32] on link "Instances" at bounding box center [189, 22] width 53 height 46
